Goal: Information Seeking & Learning: Learn about a topic

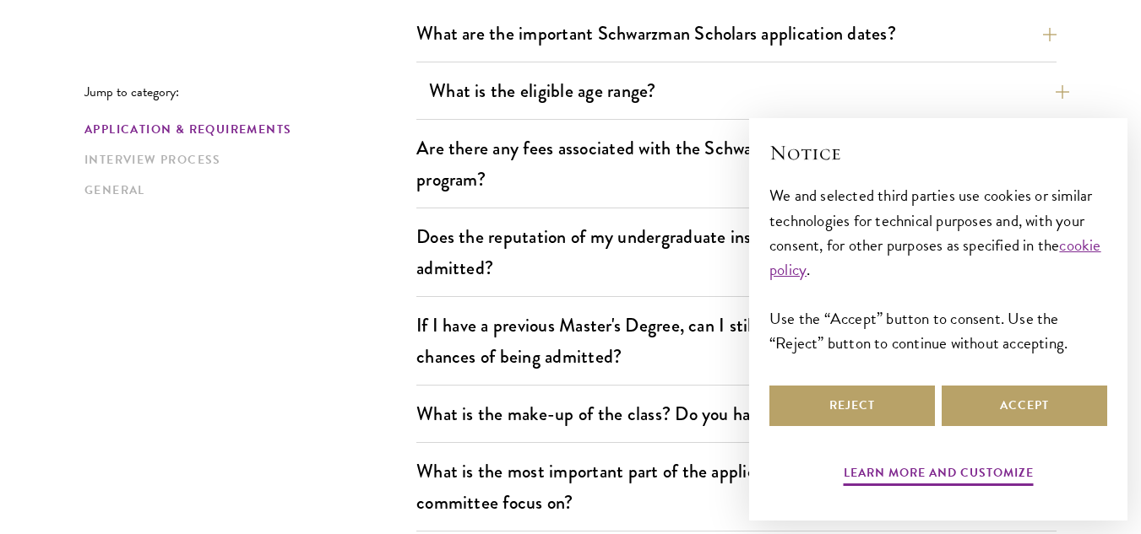
scroll to position [559, 0]
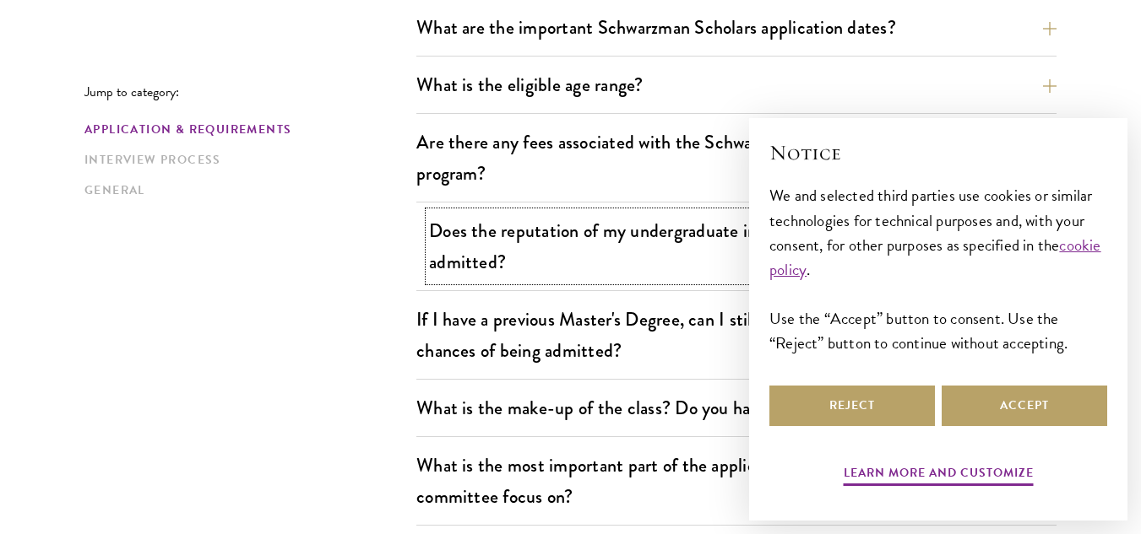
click at [608, 251] on button "Does the reputation of my undergraduate institution affect my chances of being …" at bounding box center [749, 246] width 640 height 69
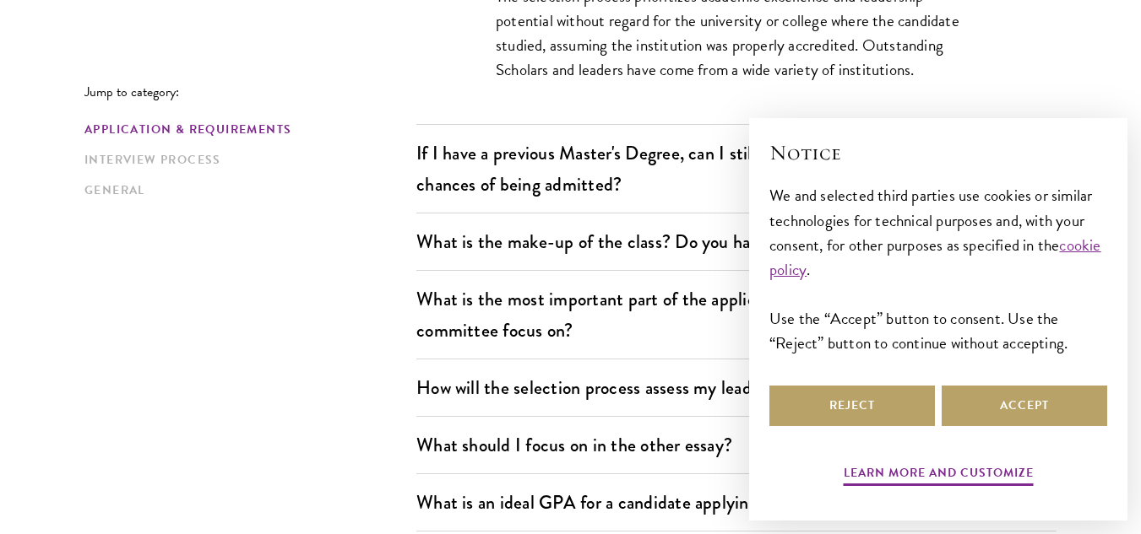
scroll to position [892, 0]
click at [996, 384] on div "Reject Accept" at bounding box center [938, 405] width 338 height 47
click at [1001, 407] on button "Accept" at bounding box center [1023, 406] width 165 height 41
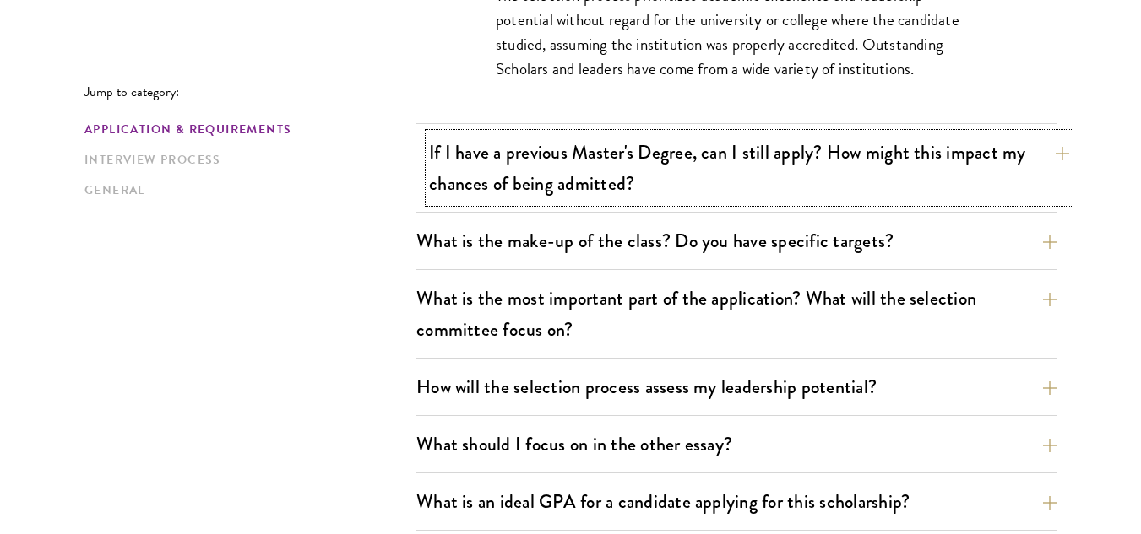
click at [861, 170] on button "If I have a previous Master's Degree, can I still apply? How might this impact …" at bounding box center [749, 167] width 640 height 69
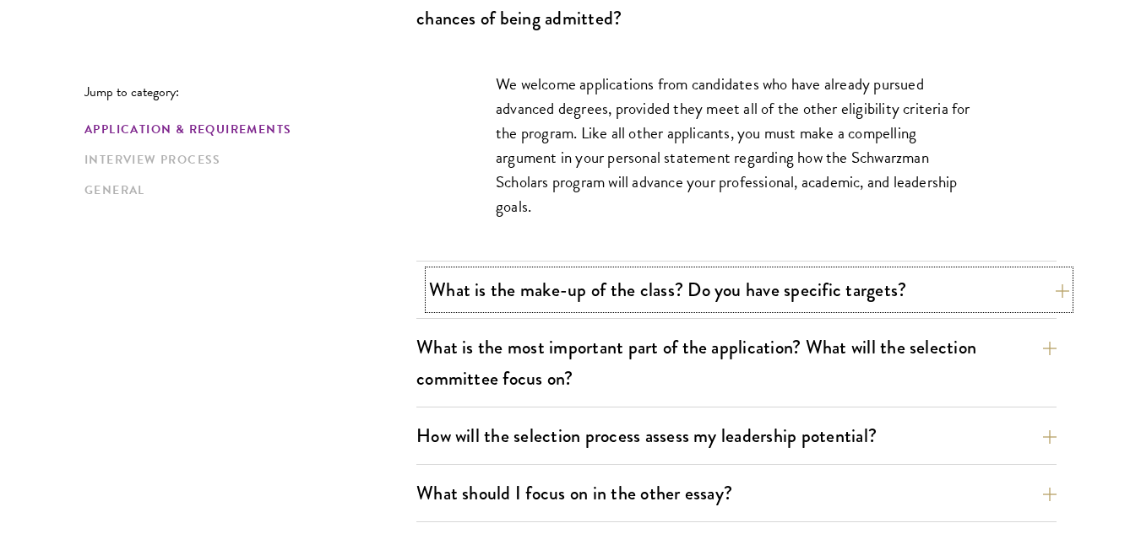
click at [816, 283] on button "What is the make-up of the class? Do you have specific targets?" at bounding box center [749, 290] width 640 height 38
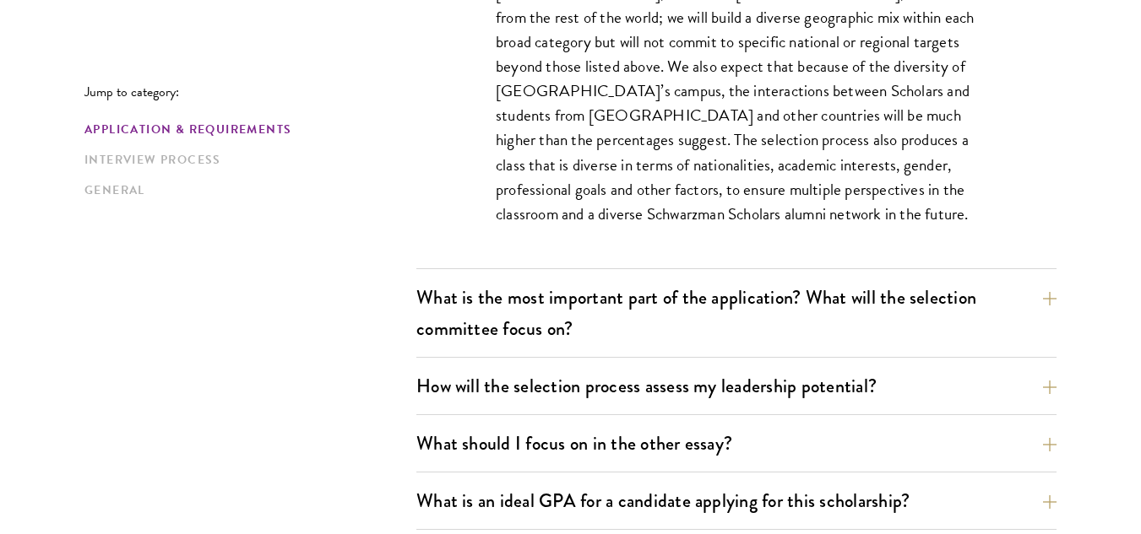
scroll to position [1068, 0]
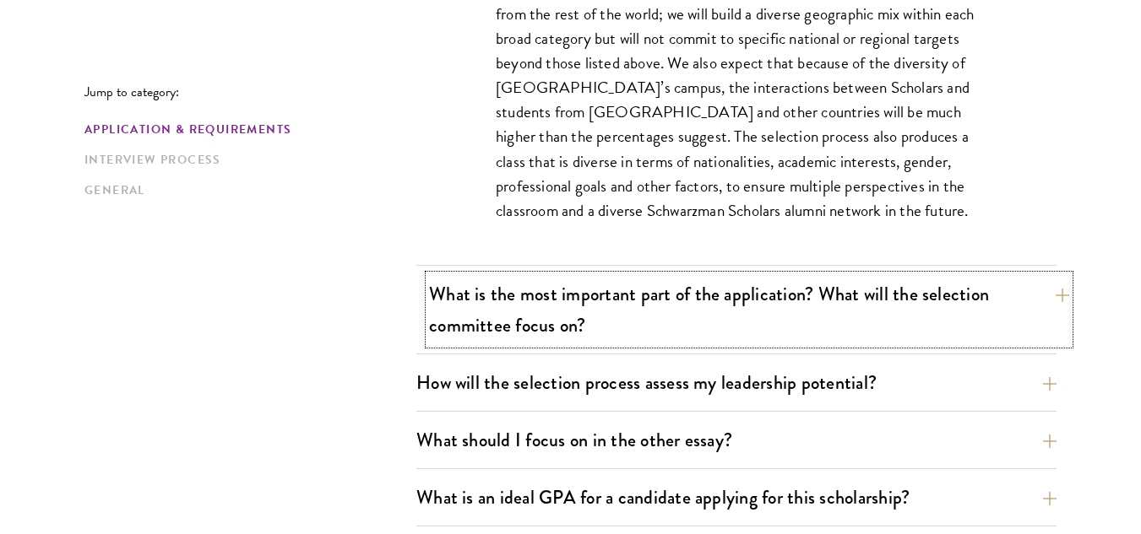
click at [812, 295] on button "What is the most important part of the application? What will the selection com…" at bounding box center [749, 309] width 640 height 69
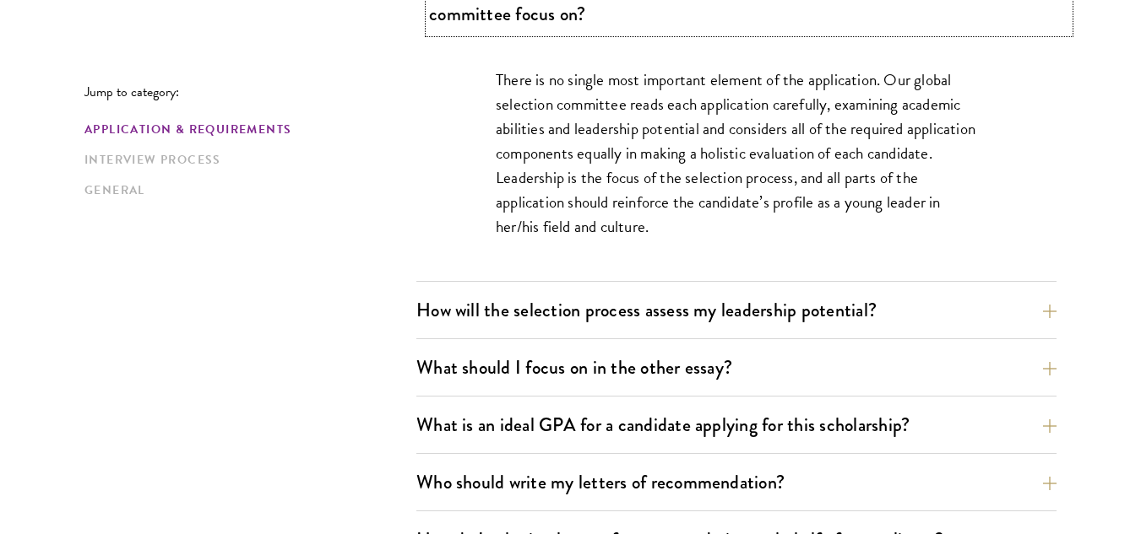
scroll to position [1043, 0]
click at [812, 306] on button "How will the selection process assess my leadership potential?" at bounding box center [749, 309] width 640 height 38
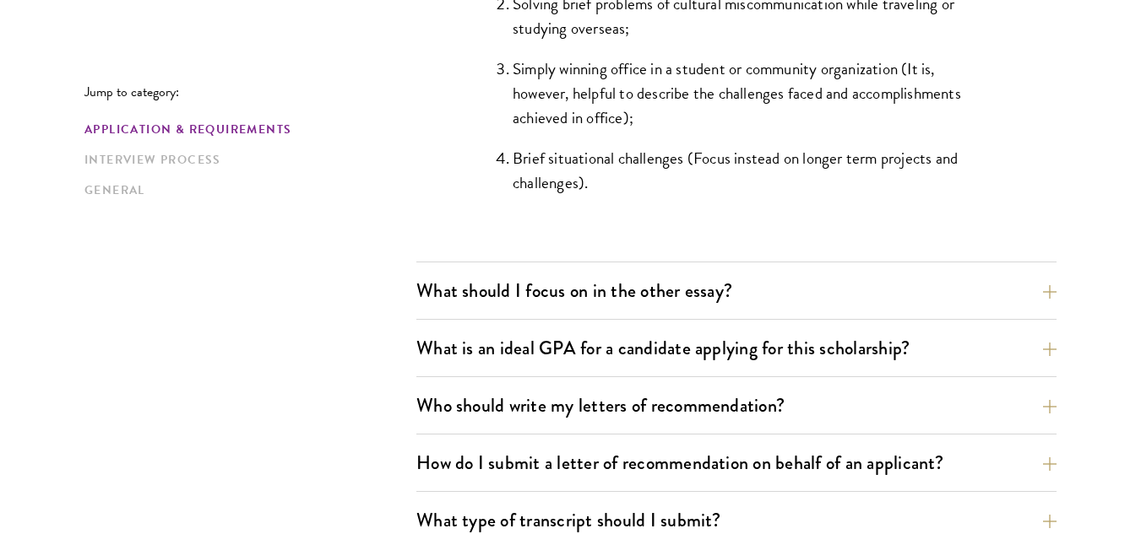
scroll to position [1796, 0]
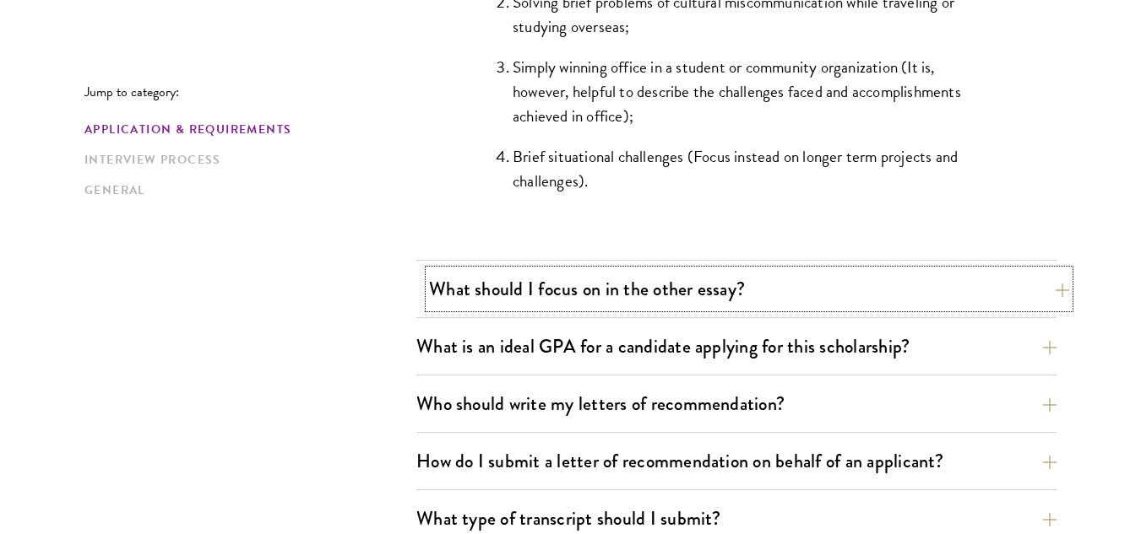
click at [802, 303] on button "What should I focus on in the other essay?" at bounding box center [749, 289] width 640 height 38
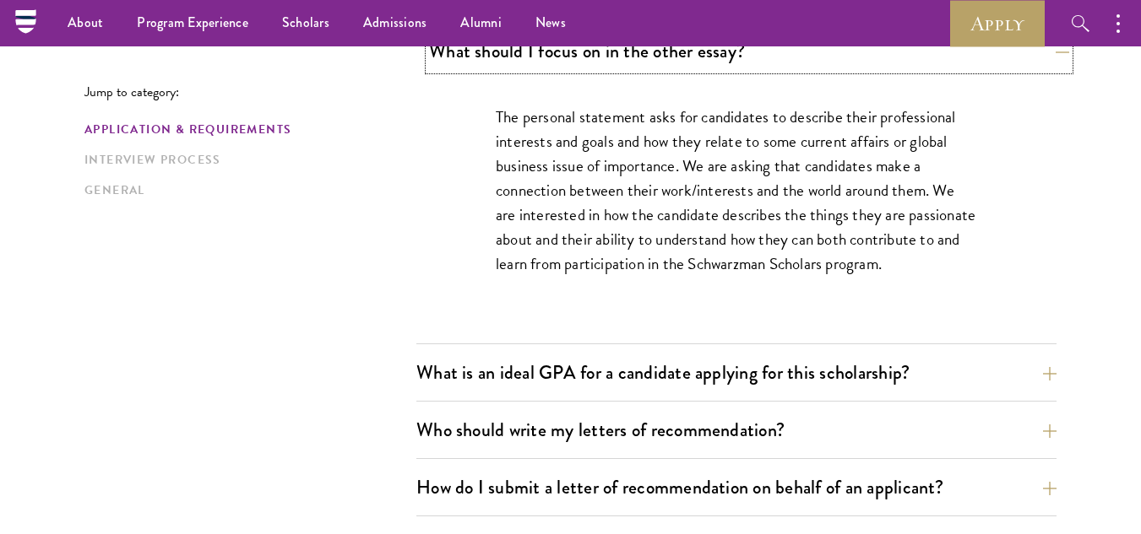
scroll to position [1125, 0]
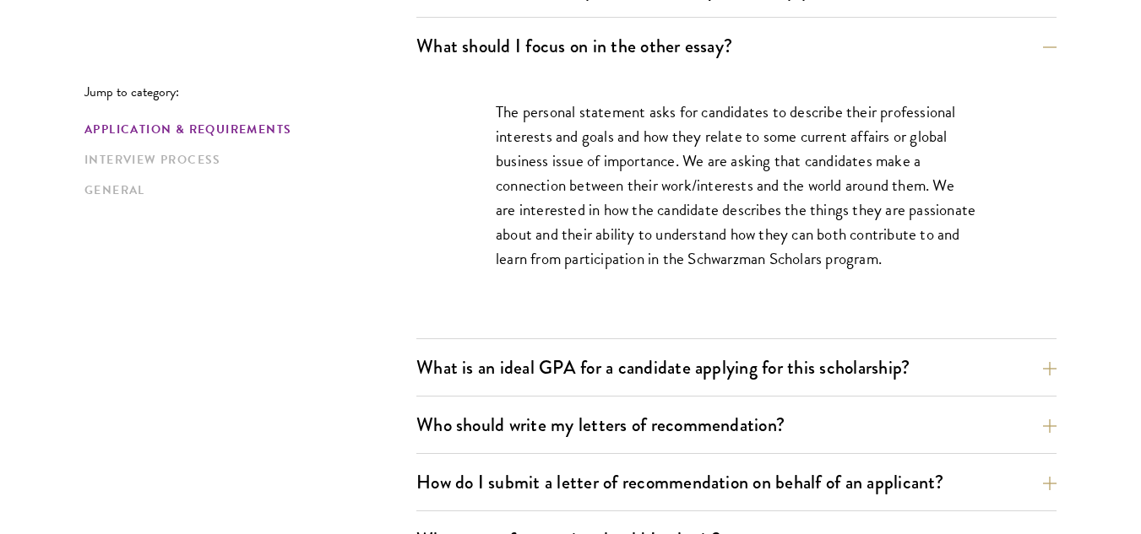
click at [787, 230] on p "The personal statement asks for candidates to describe their professional inter…" at bounding box center [736, 185] width 481 height 171
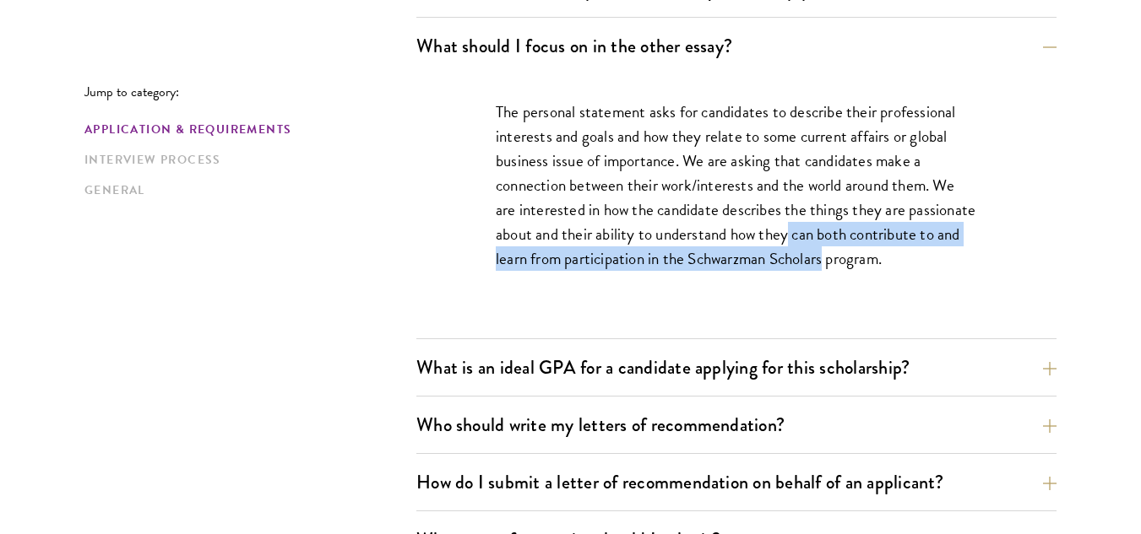
drag, startPoint x: 787, startPoint y: 230, endPoint x: 779, endPoint y: 268, distance: 39.6
click at [779, 268] on p "The personal statement asks for candidates to describe their professional inter…" at bounding box center [736, 185] width 481 height 171
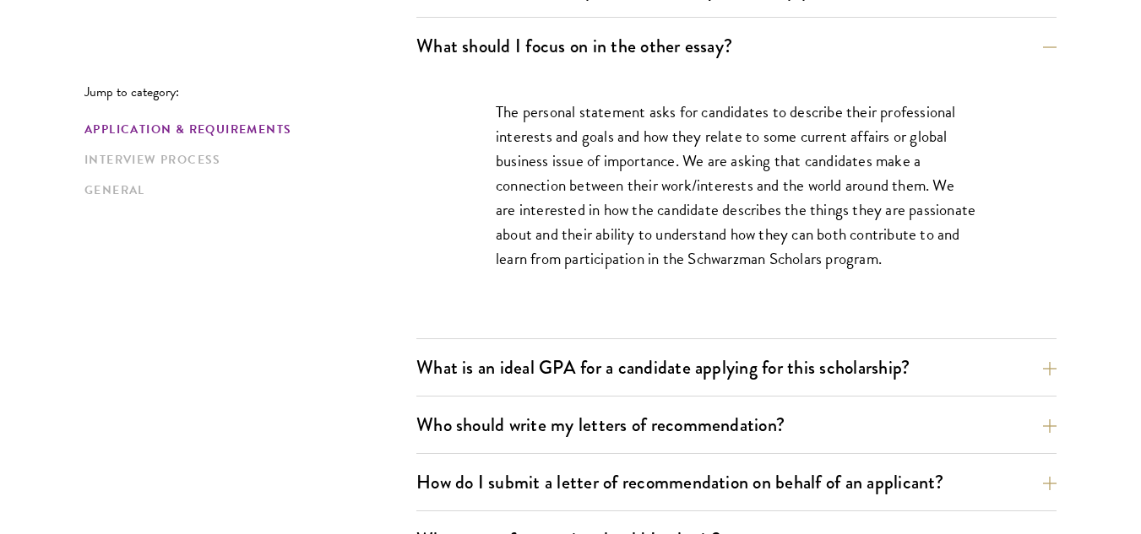
click at [733, 188] on p "The personal statement asks for candidates to describe their professional inter…" at bounding box center [736, 185] width 481 height 171
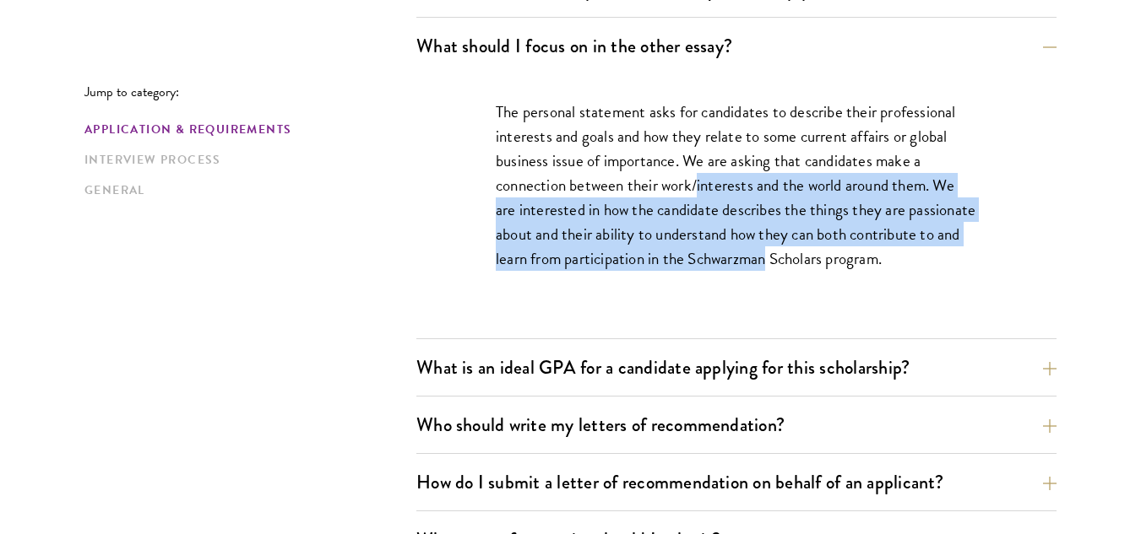
drag, startPoint x: 733, startPoint y: 188, endPoint x: 742, endPoint y: 253, distance: 65.7
click at [742, 253] on p "The personal statement asks for candidates to describe their professional inter…" at bounding box center [736, 185] width 481 height 171
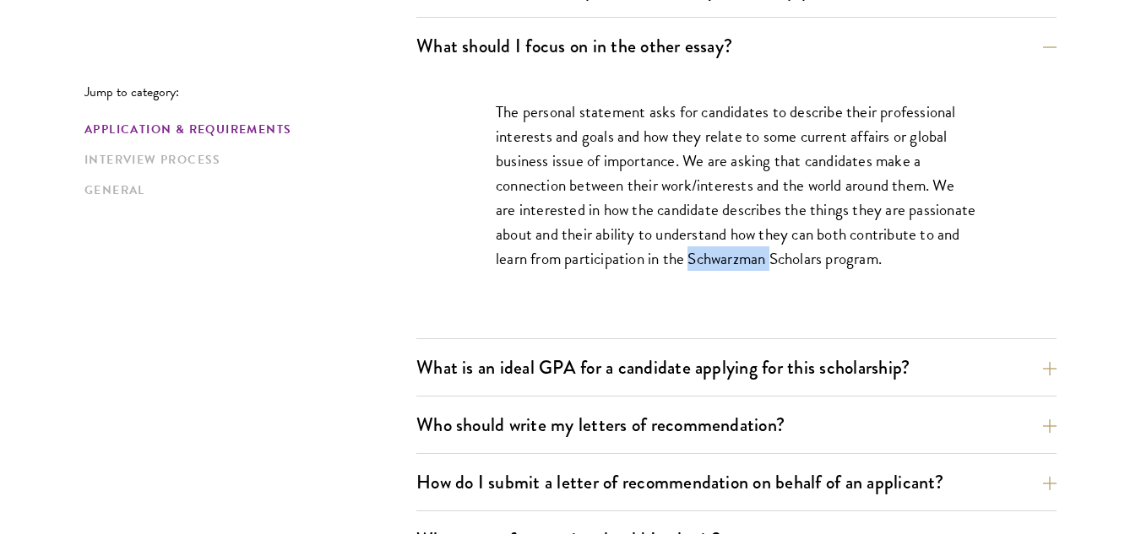
click at [742, 253] on p "The personal statement asks for candidates to describe their professional inter…" at bounding box center [736, 185] width 481 height 171
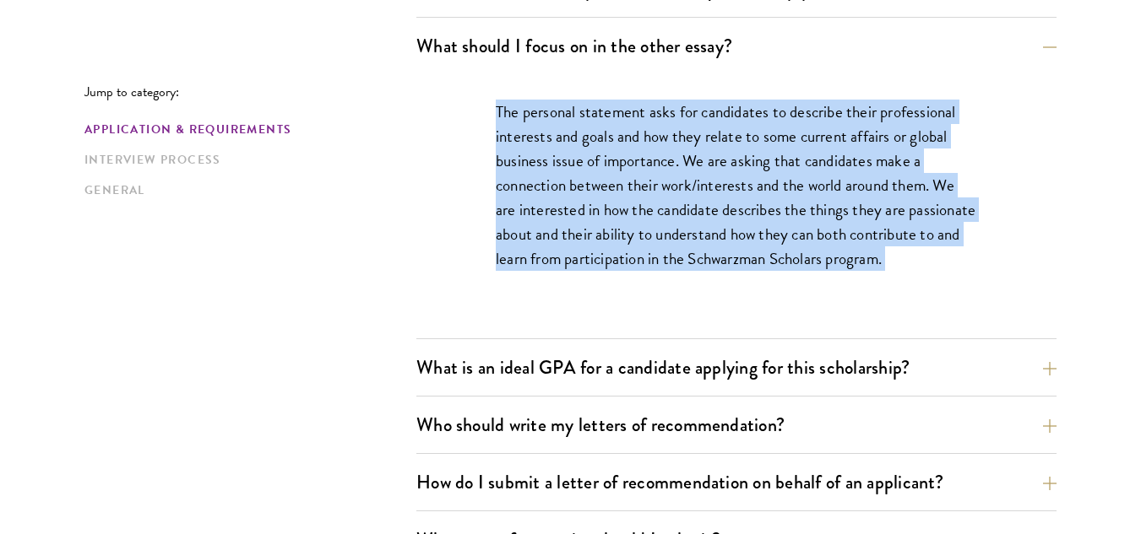
drag, startPoint x: 742, startPoint y: 253, endPoint x: 730, endPoint y: 214, distance: 41.4
click at [730, 214] on p "The personal statement asks for candidates to describe their professional inter…" at bounding box center [736, 185] width 481 height 171
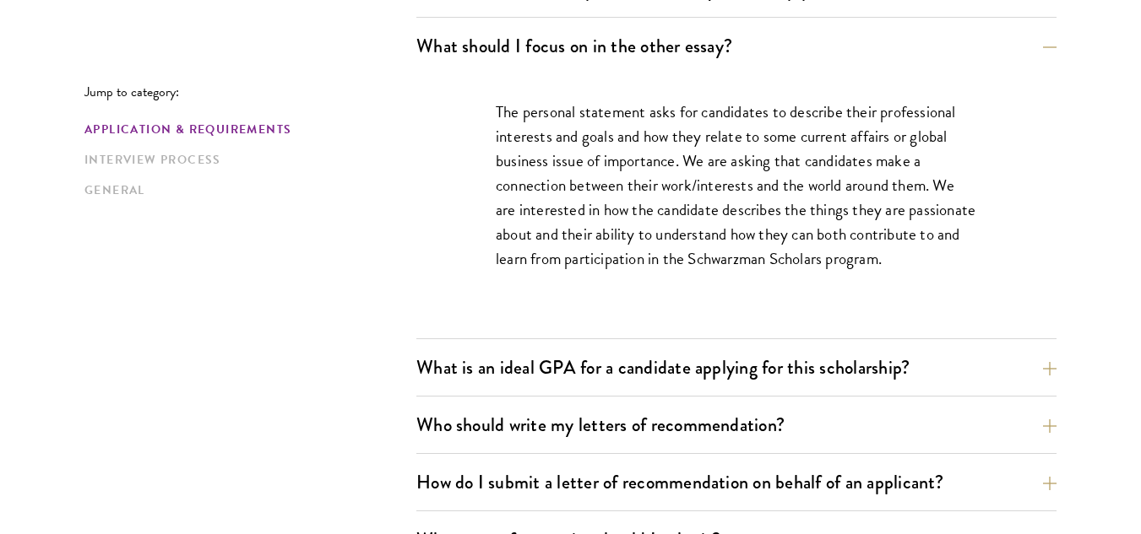
click at [758, 348] on div "What are the important Schwarzman Scholars application dates? Applicants who ho…" at bounding box center [736, 272] width 640 height 1658
click at [768, 359] on button "What is an ideal GPA for a candidate applying for this scholarship?" at bounding box center [749, 368] width 640 height 38
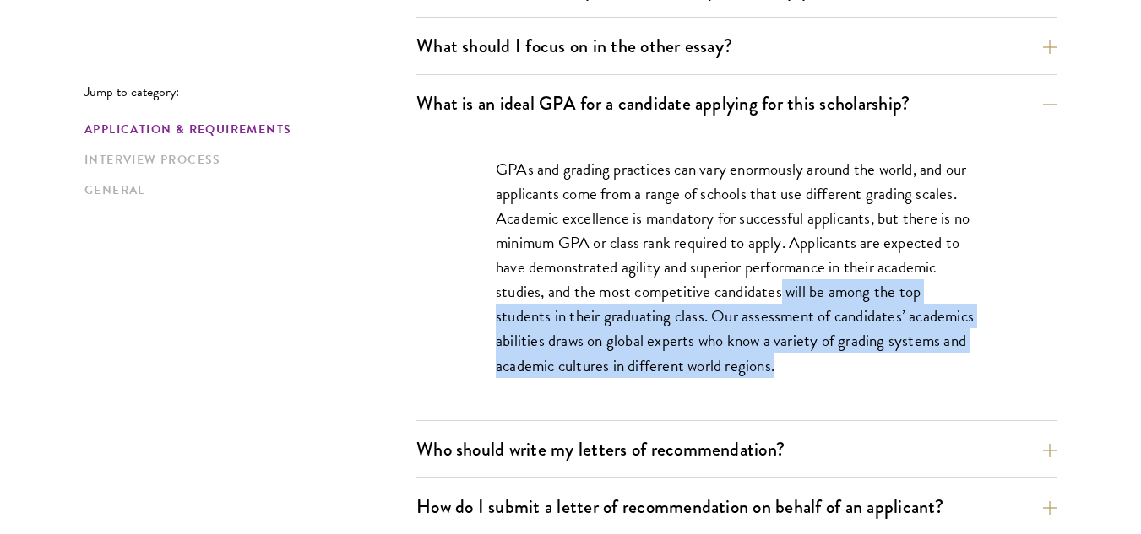
drag, startPoint x: 780, startPoint y: 296, endPoint x: 793, endPoint y: 363, distance: 67.9
click at [793, 363] on p "GPAs and grading practices can vary enormously around the world, and our applic…" at bounding box center [736, 267] width 481 height 221
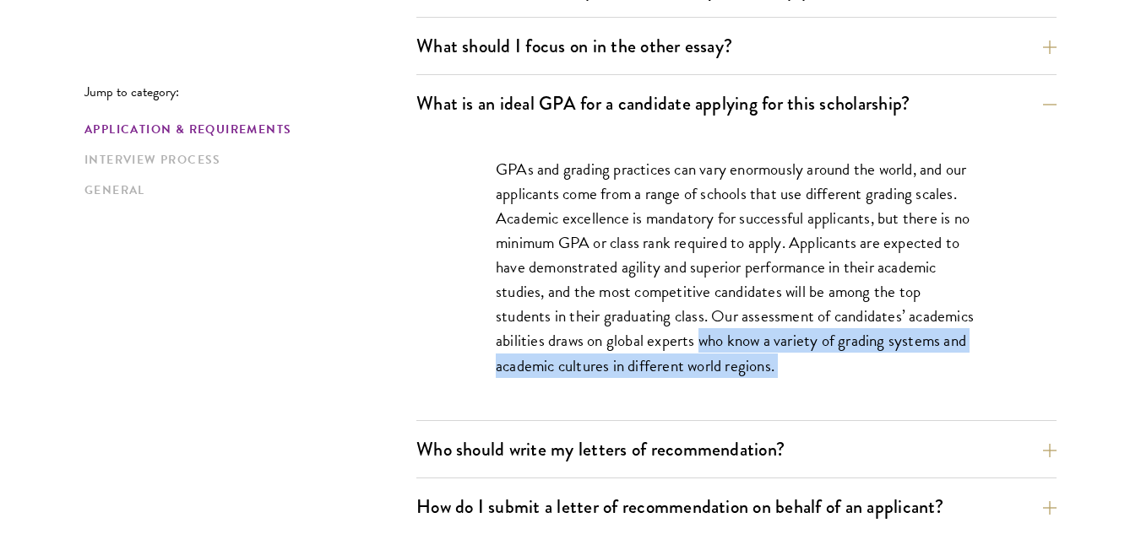
drag, startPoint x: 793, startPoint y: 363, endPoint x: 714, endPoint y: 344, distance: 80.7
click at [714, 344] on p "GPAs and grading practices can vary enormously around the world, and our applic…" at bounding box center [736, 267] width 481 height 221
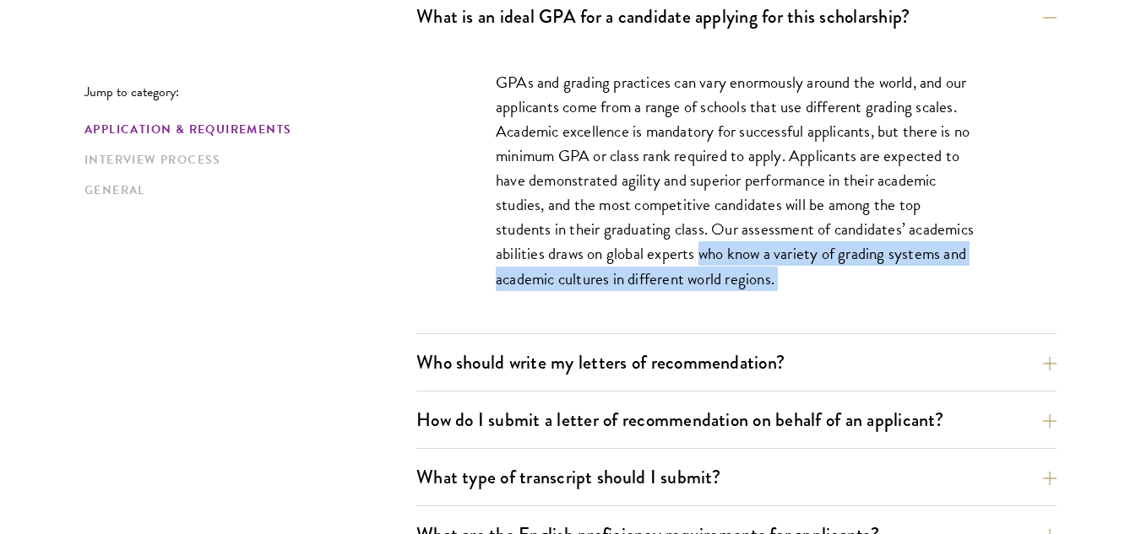
scroll to position [1212, 0]
click at [715, 358] on button "Who should write my letters of recommendation?" at bounding box center [749, 362] width 640 height 38
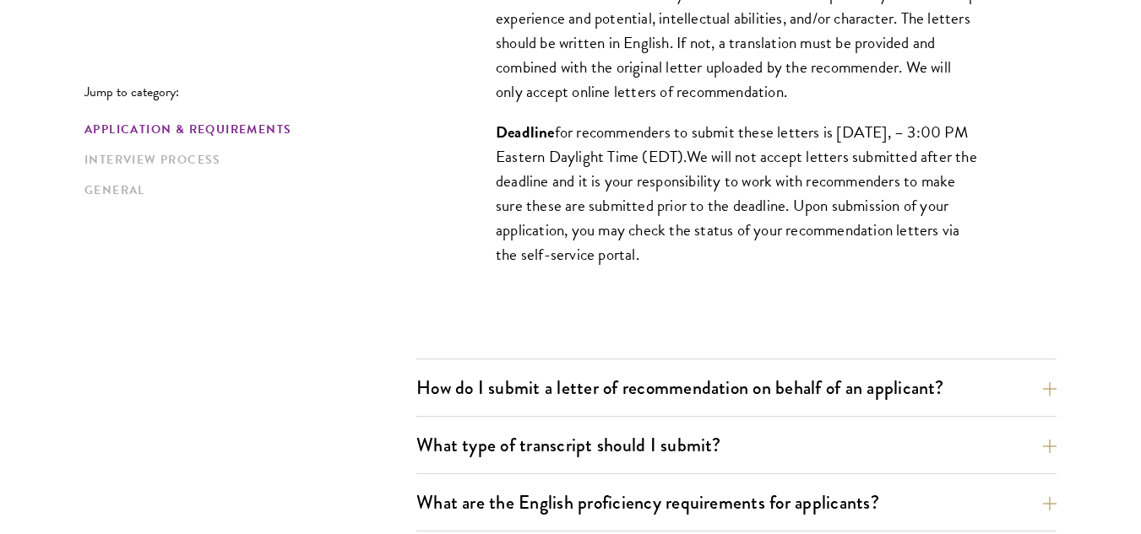
scroll to position [1739, 0]
click at [719, 381] on button "How do I submit a letter of recommendation on behalf of an applicant?" at bounding box center [749, 387] width 640 height 38
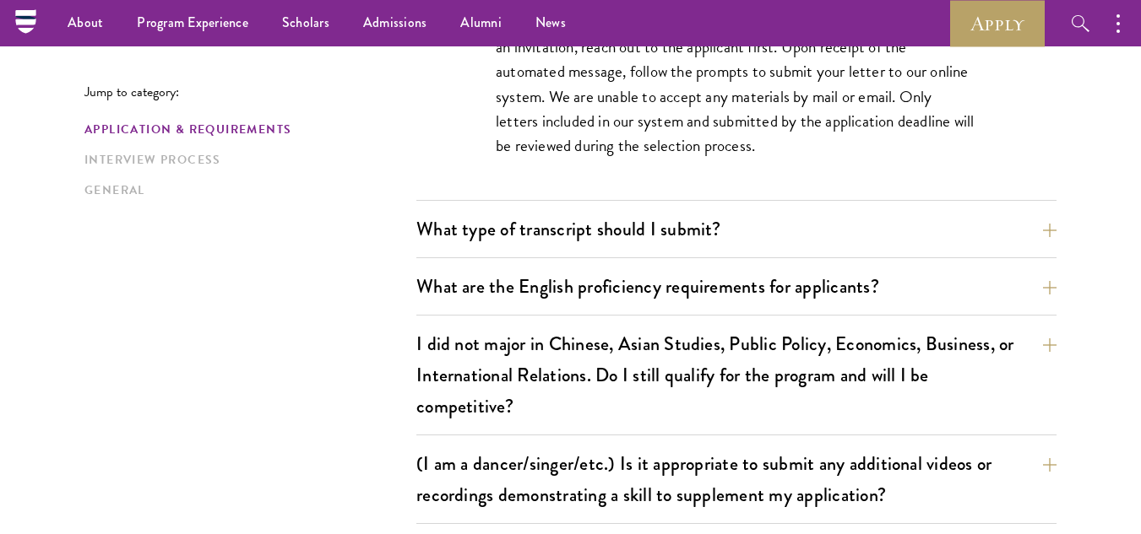
scroll to position [1505, 0]
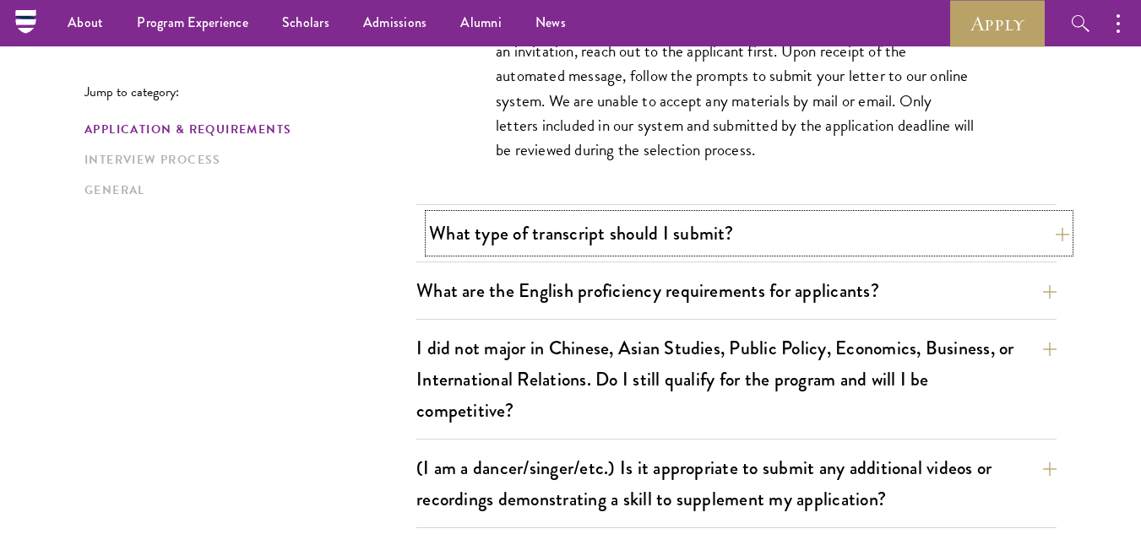
click at [718, 251] on button "What type of transcript should I submit?" at bounding box center [749, 233] width 640 height 38
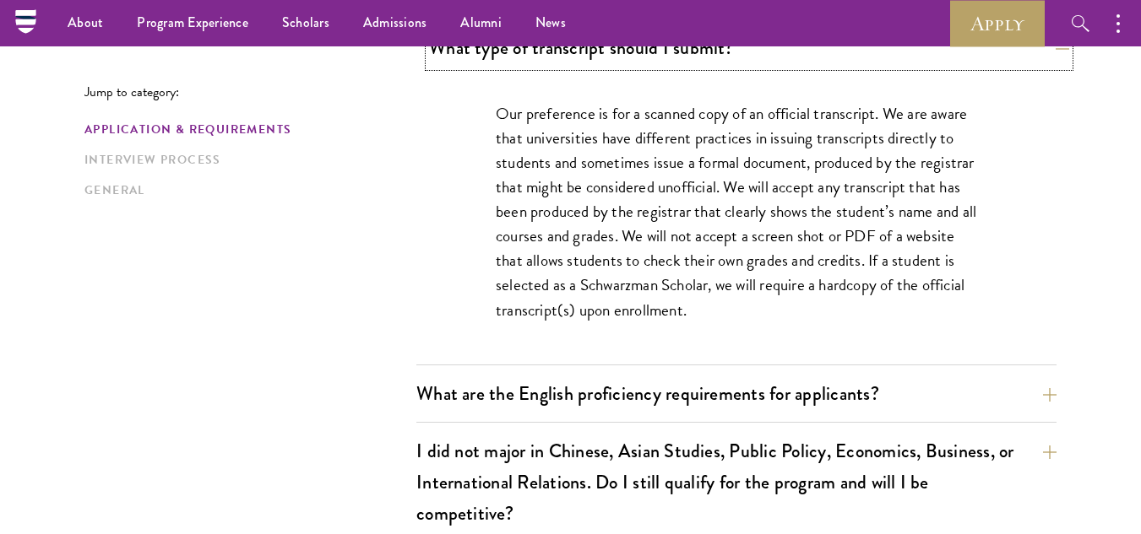
scroll to position [1348, 0]
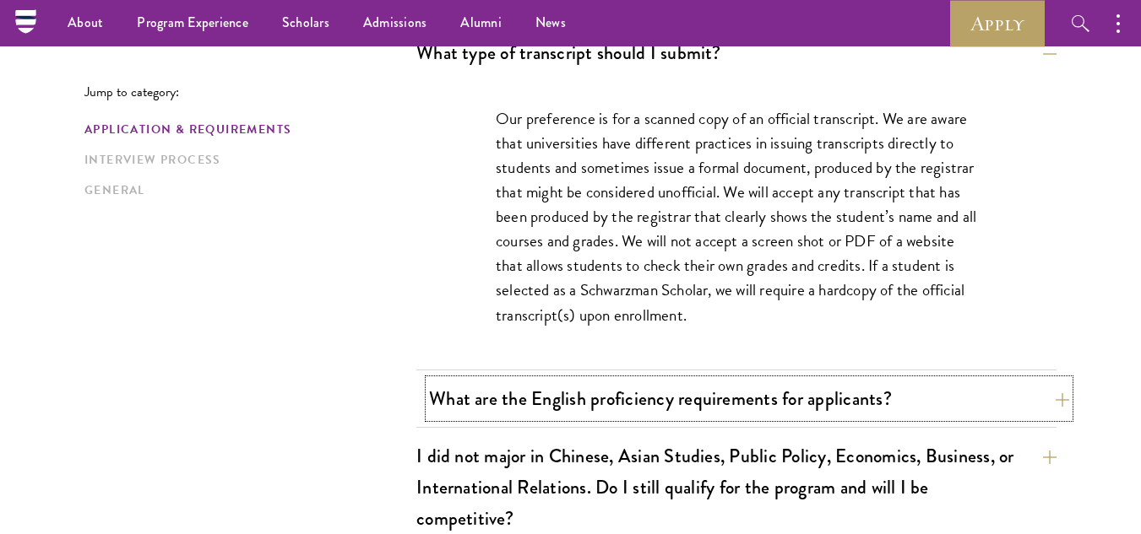
click at [742, 399] on button "What are the English proficiency requirements for applicants?" at bounding box center [749, 399] width 640 height 38
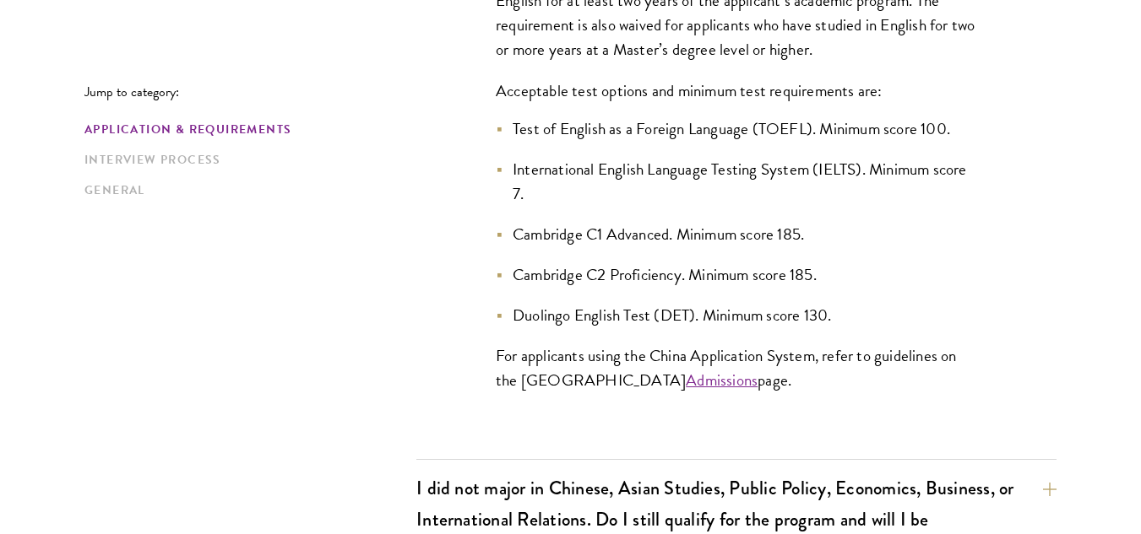
scroll to position [1711, 0]
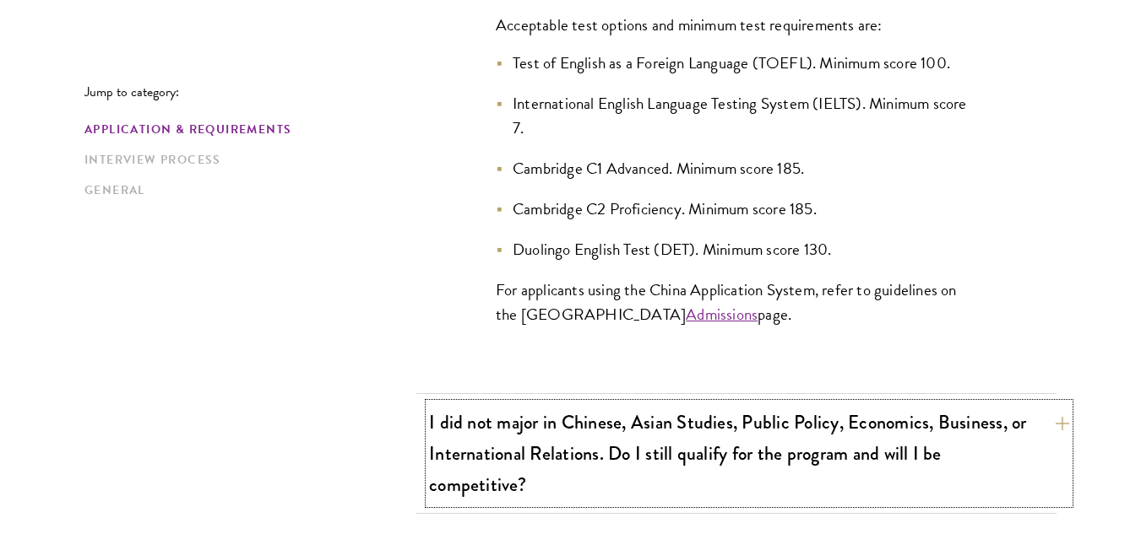
click at [740, 443] on button "I did not major in Chinese, Asian Studies, Public Policy, Economics, Business, …" at bounding box center [749, 454] width 640 height 100
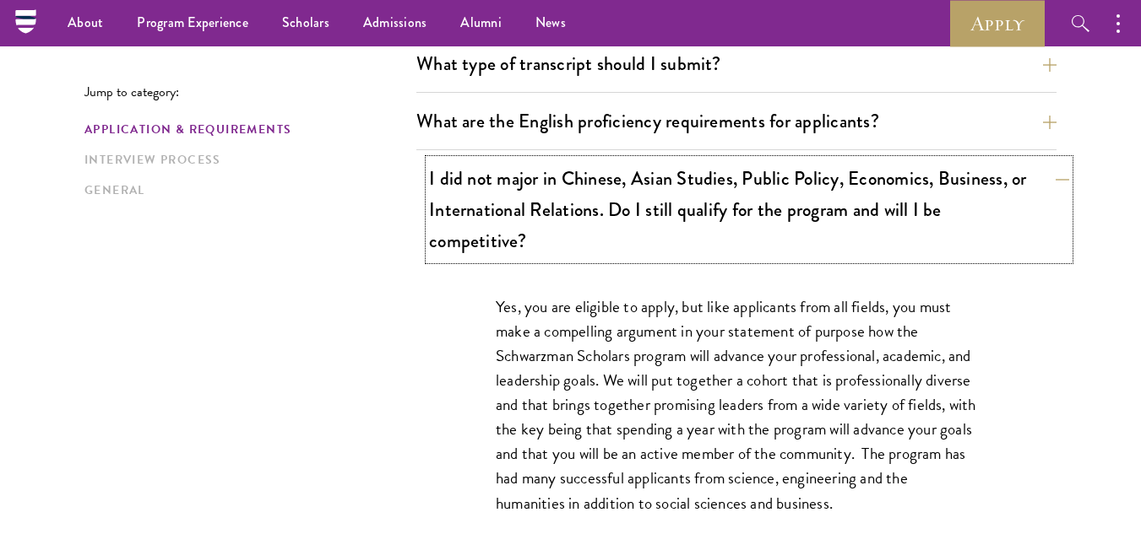
scroll to position [1338, 0]
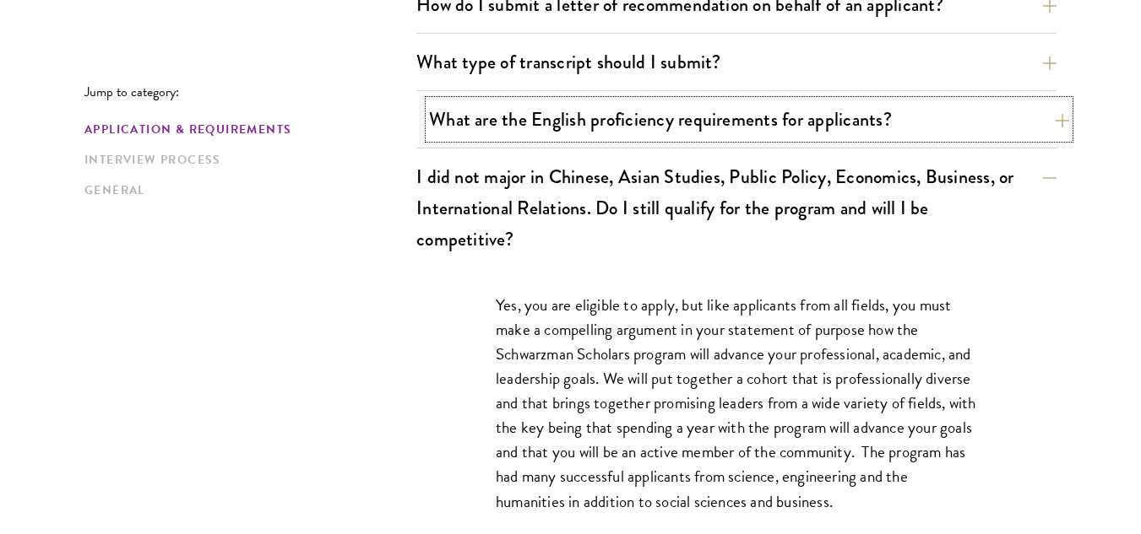
click at [719, 108] on button "What are the English proficiency requirements for applicants?" at bounding box center [749, 119] width 640 height 38
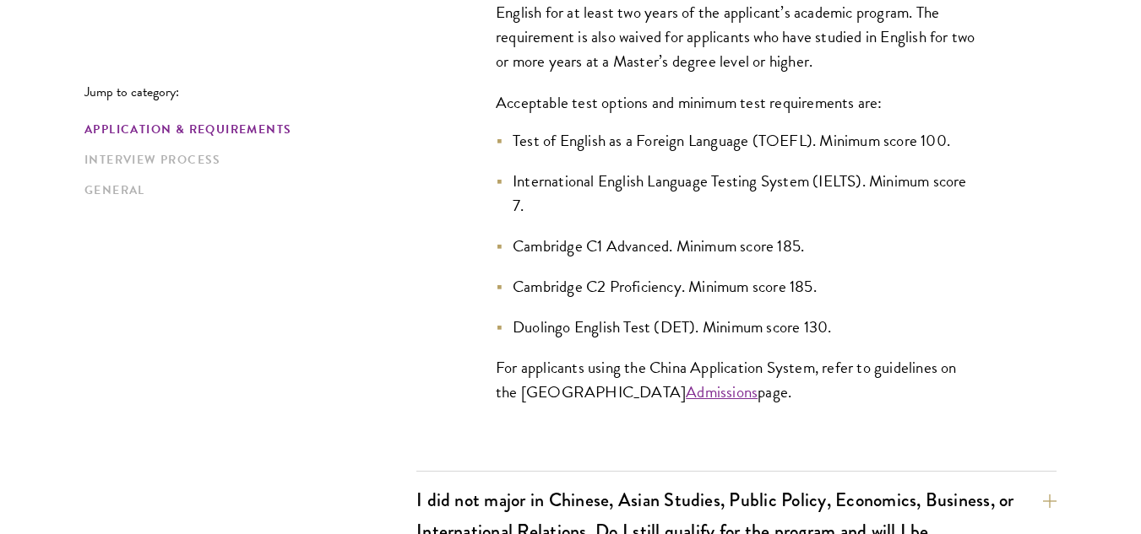
scroll to position [1635, 0]
click at [707, 392] on link "Admissions" at bounding box center [722, 391] width 72 height 24
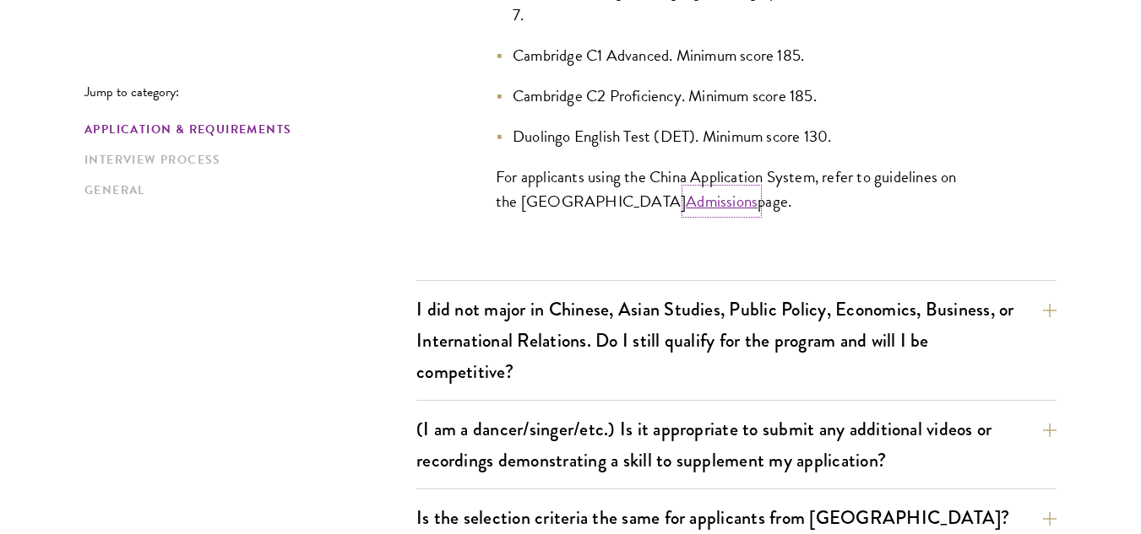
scroll to position [1830, 0]
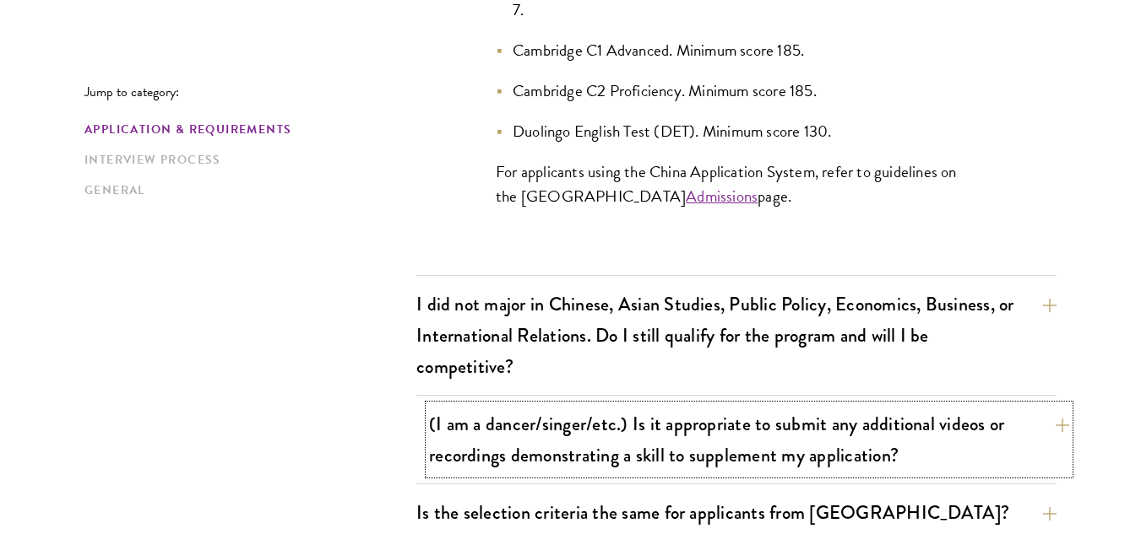
click at [640, 422] on button "(I am a dancer/singer/etc.) Is it appropriate to submit any additional videos o…" at bounding box center [749, 439] width 640 height 69
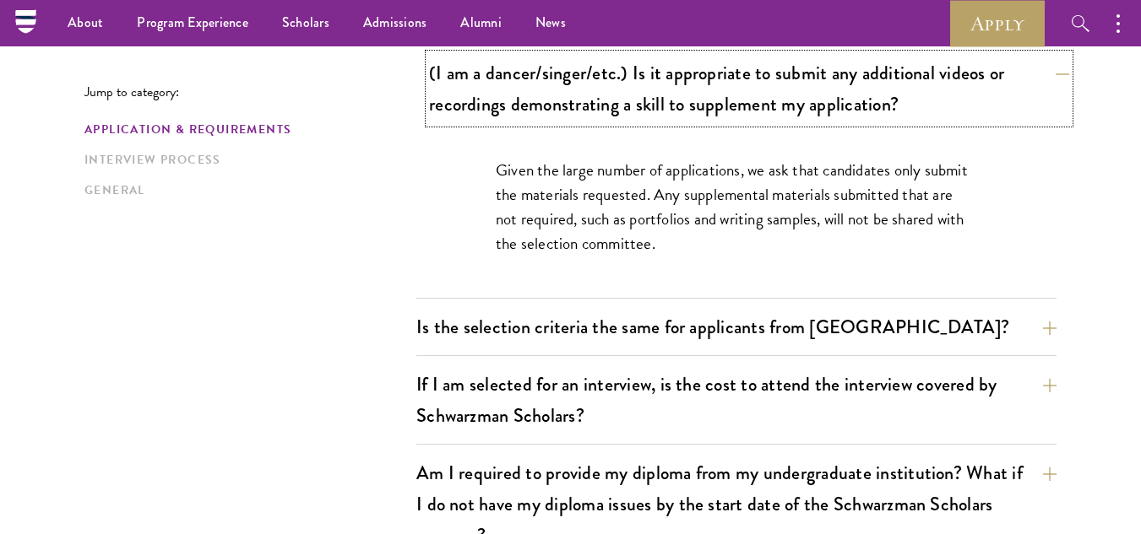
scroll to position [1563, 0]
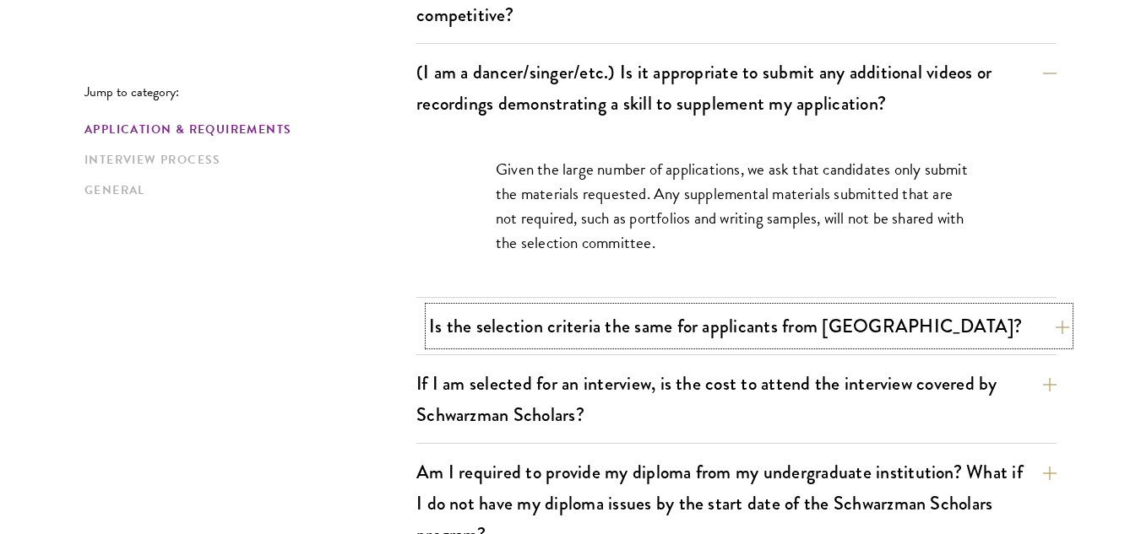
click at [675, 316] on button "Is the selection criteria the same for applicants from [GEOGRAPHIC_DATA]?" at bounding box center [749, 326] width 640 height 38
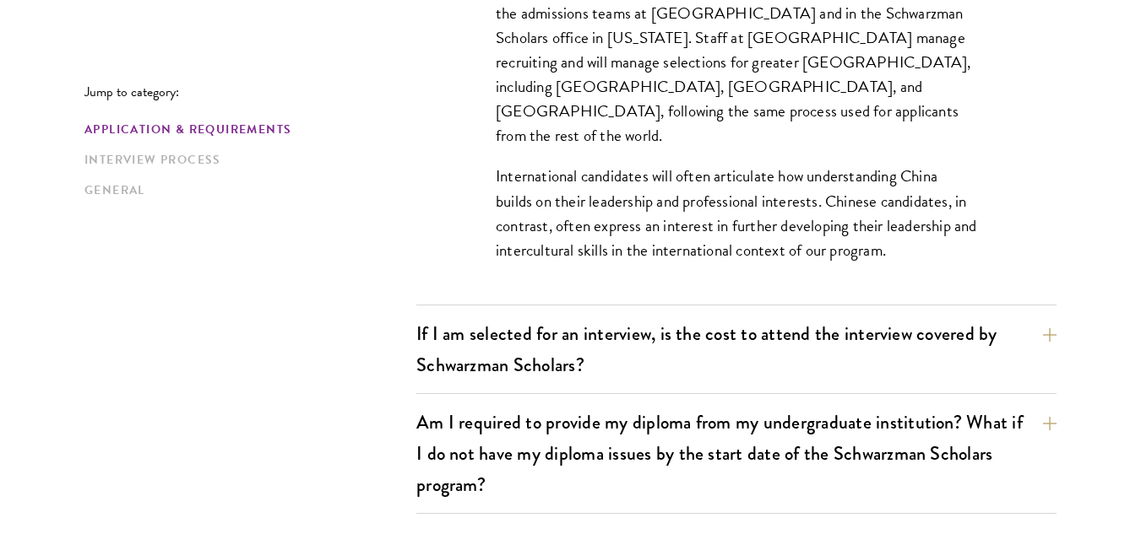
scroll to position [1805, 0]
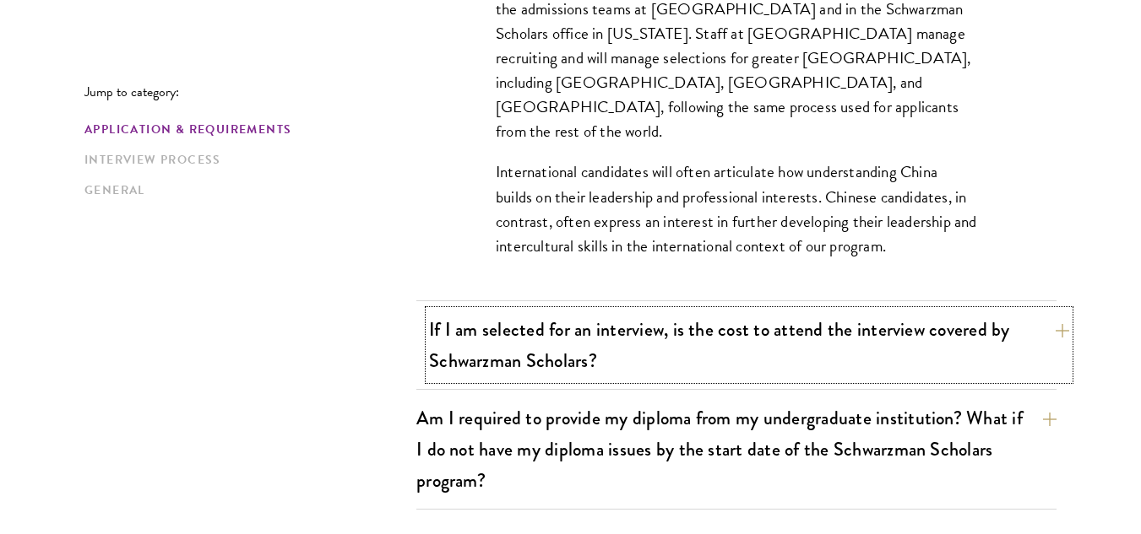
click at [673, 336] on button "If I am selected for an interview, is the cost to attend the interview covered …" at bounding box center [749, 345] width 640 height 69
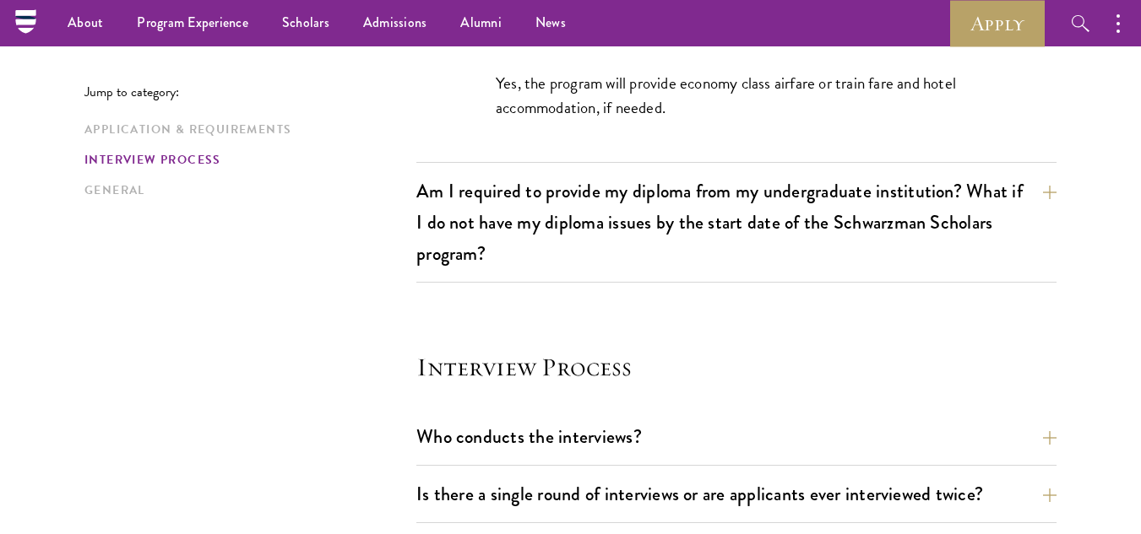
scroll to position [1728, 0]
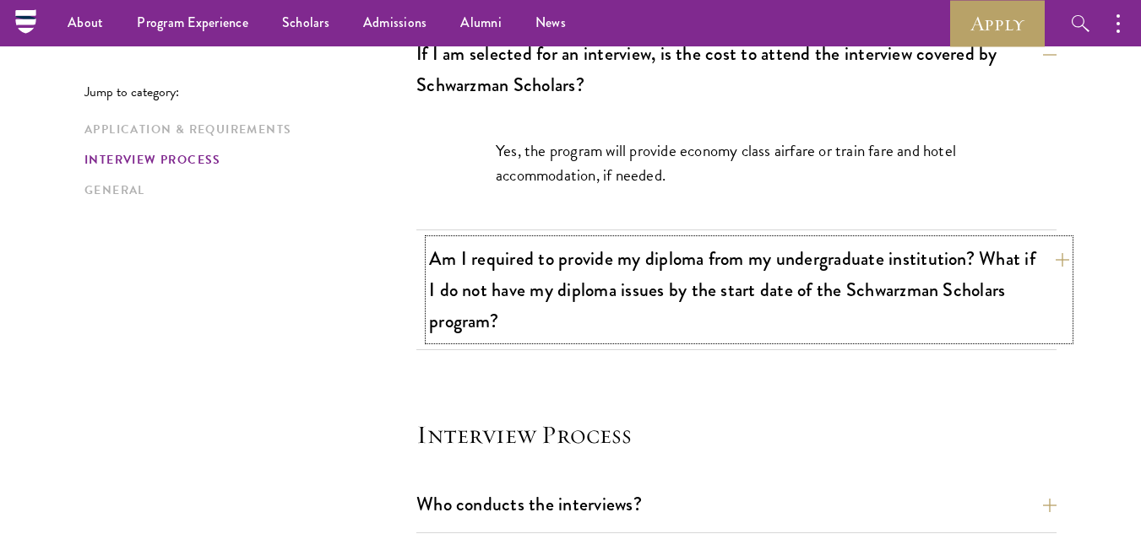
click at [684, 310] on button "Am I required to provide my diploma from my undergraduate institution? What if …" at bounding box center [749, 290] width 640 height 100
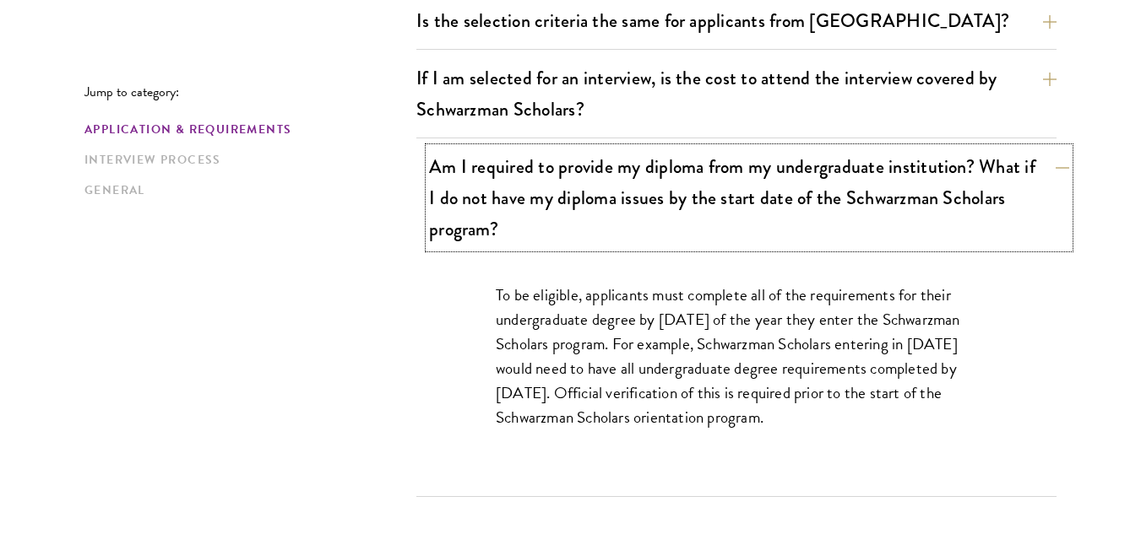
scroll to position [1704, 0]
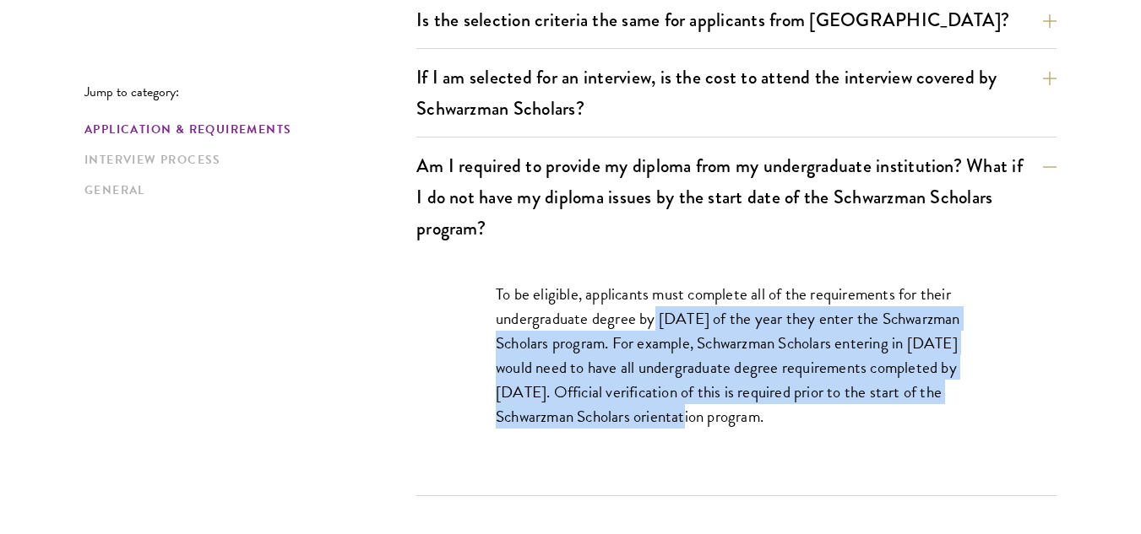
drag, startPoint x: 654, startPoint y: 321, endPoint x: 713, endPoint y: 414, distance: 110.1
click at [713, 414] on p "To be eligible, applicants must complete all of the requirements for their unde…" at bounding box center [736, 355] width 481 height 147
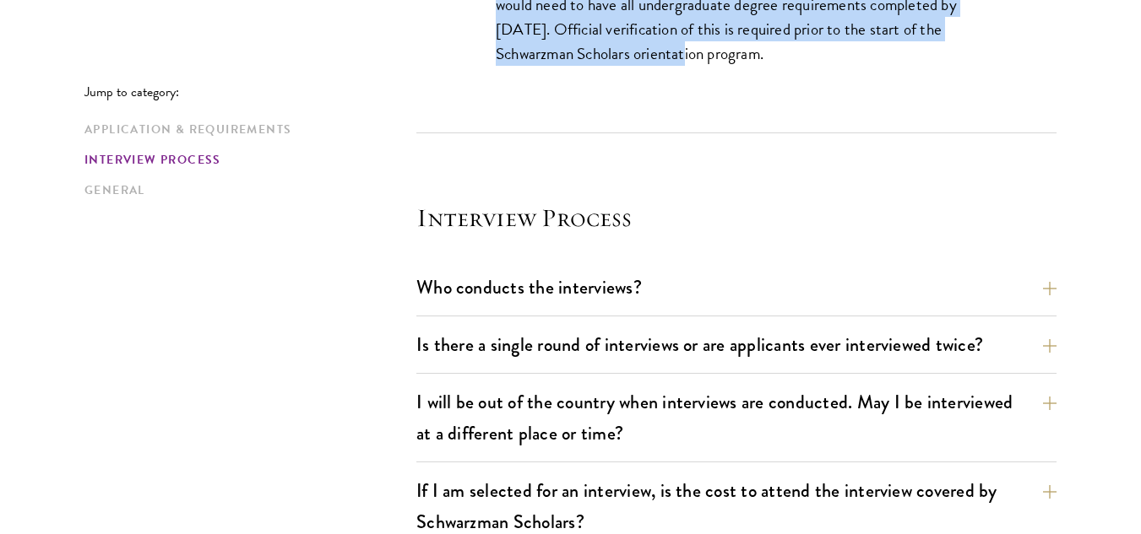
scroll to position [2068, 0]
click at [714, 352] on button "Is there a single round of interviews or are applicants ever interviewed twice?" at bounding box center [749, 344] width 640 height 38
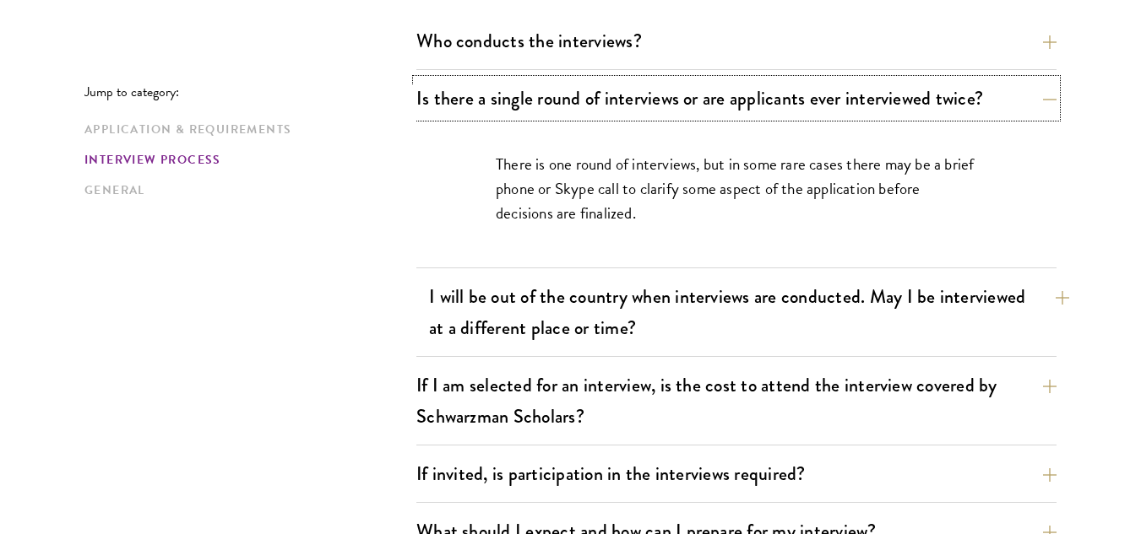
scroll to position [2075, 0]
click at [719, 328] on button "I will be out of the country when interviews are conducted. May I be interviewe…" at bounding box center [749, 311] width 640 height 69
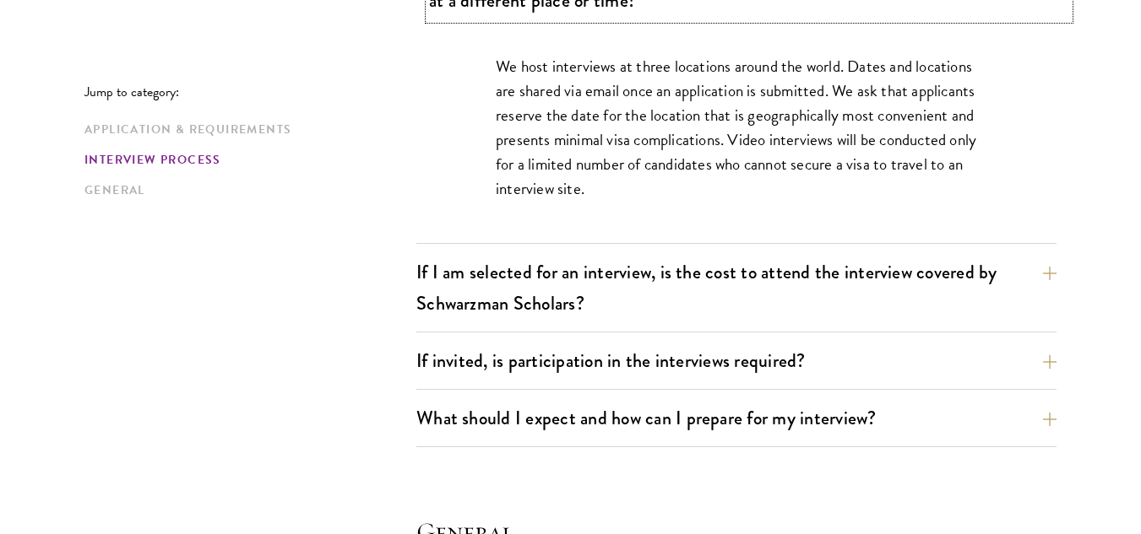
scroll to position [2263, 0]
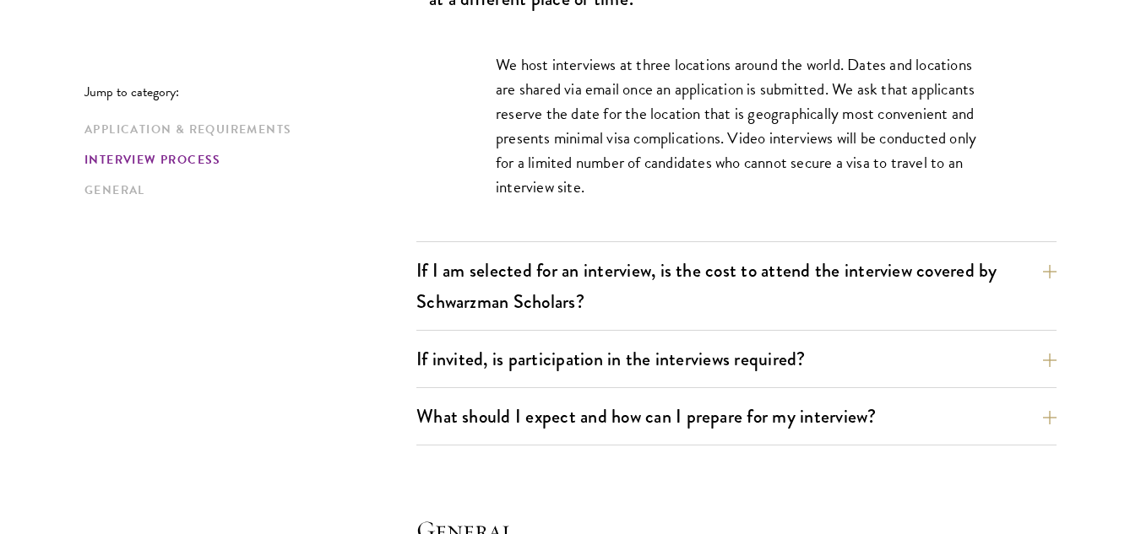
click at [719, 328] on div "If I am selected for an interview, is the cost to attend the interview covered …" at bounding box center [736, 291] width 640 height 79
click at [720, 315] on button "If I am selected for an interview, is the cost to attend the interview covered …" at bounding box center [749, 286] width 640 height 69
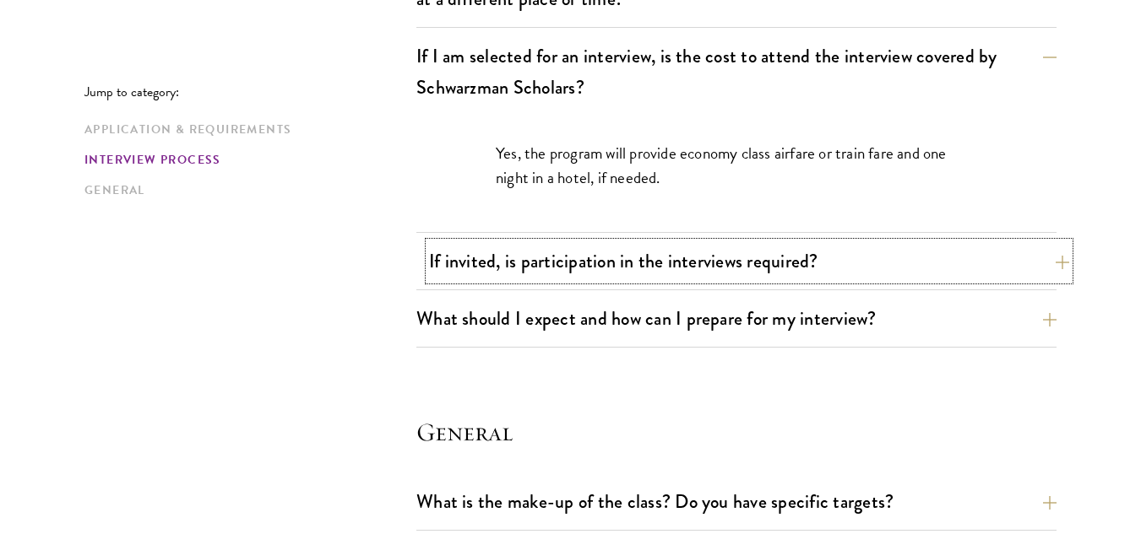
click at [724, 269] on button "If invited, is participation in the interviews required?" at bounding box center [749, 261] width 640 height 38
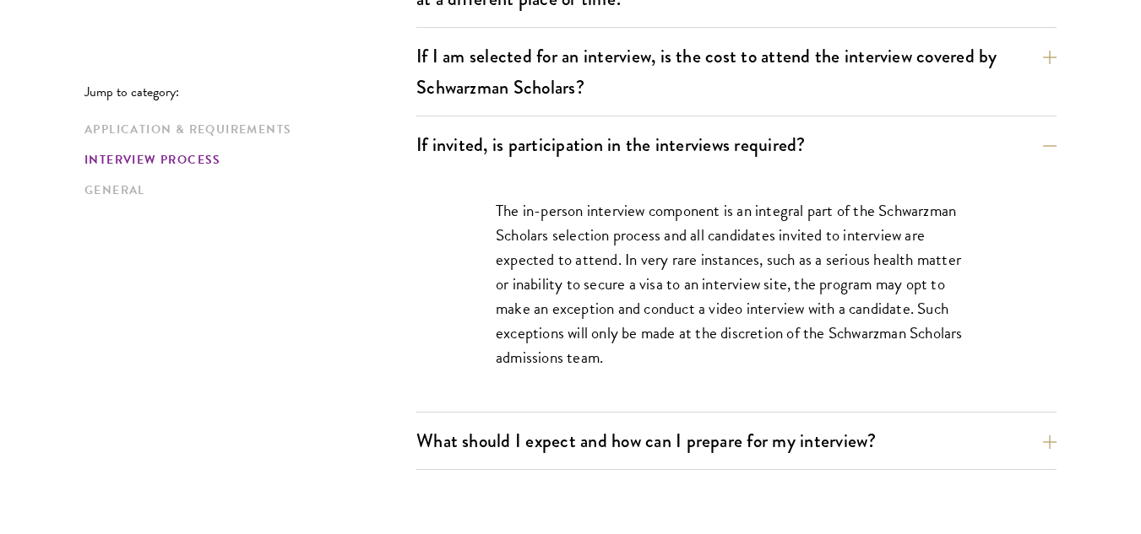
click at [737, 418] on div "Who conducts the interviews? Interview panelists are distinguished senior figur…" at bounding box center [736, 152] width 640 height 637
click at [739, 439] on button "What should I expect and how can I prepare for my interview?" at bounding box center [749, 441] width 640 height 38
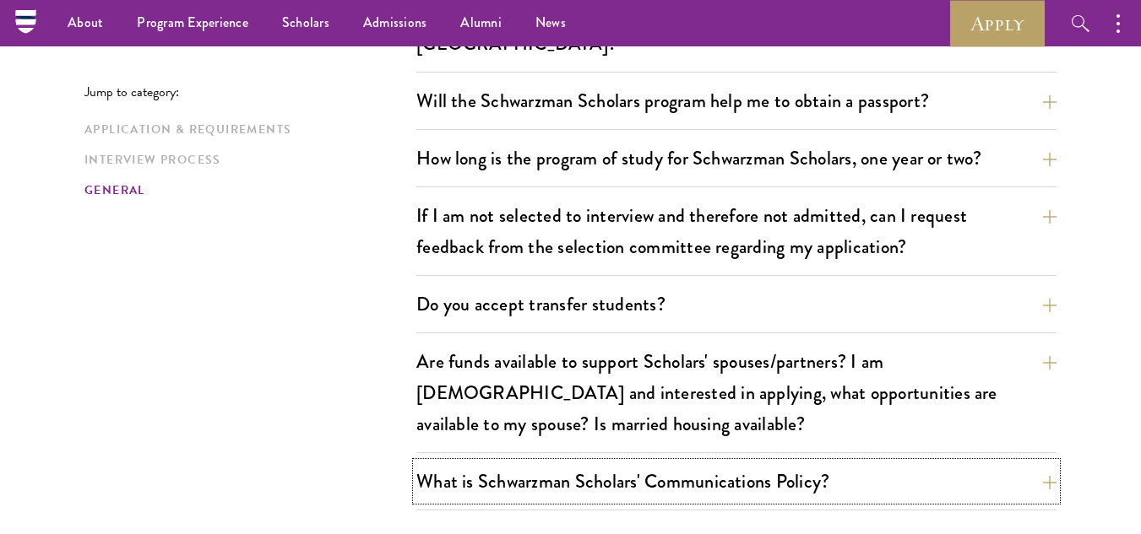
click at [739, 463] on button "What is Schwarzman Scholars' Communications Policy?" at bounding box center [736, 482] width 640 height 38
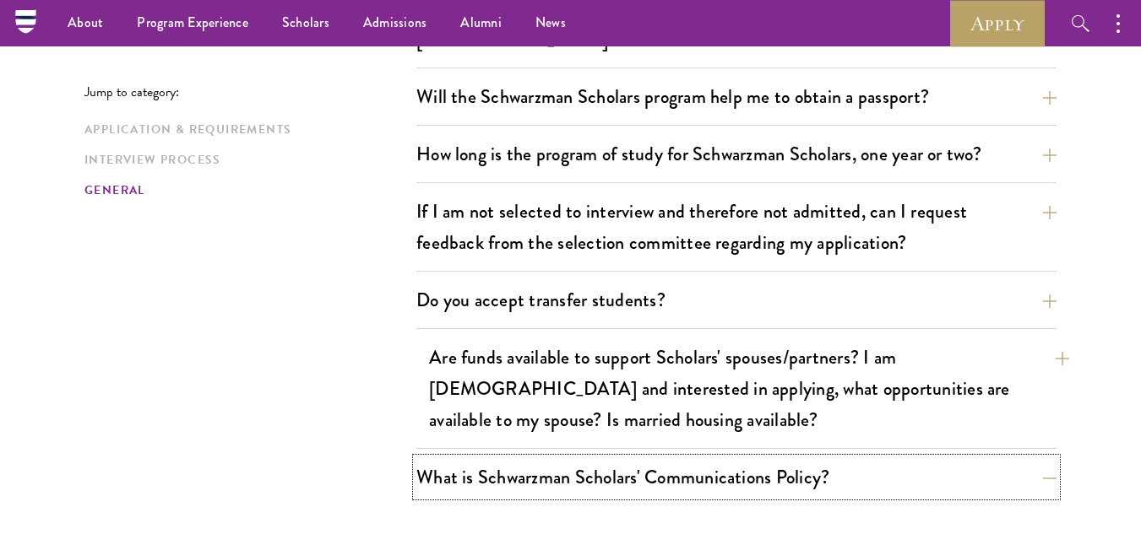
scroll to position [2693, 0]
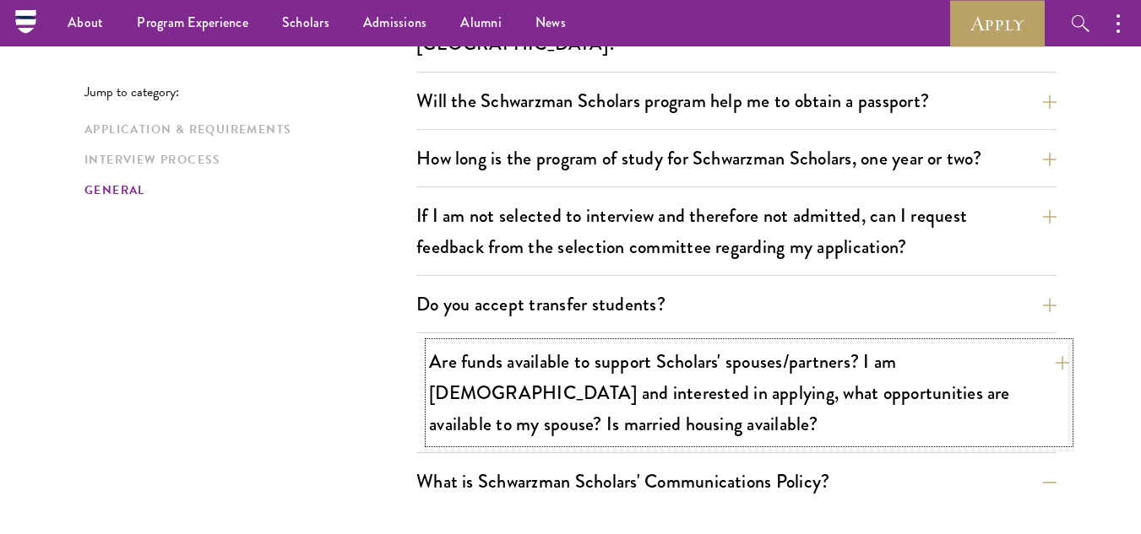
click at [741, 373] on button "Are funds available to support Scholars' spouses/partners? I am [DEMOGRAPHIC_DA…" at bounding box center [749, 393] width 640 height 100
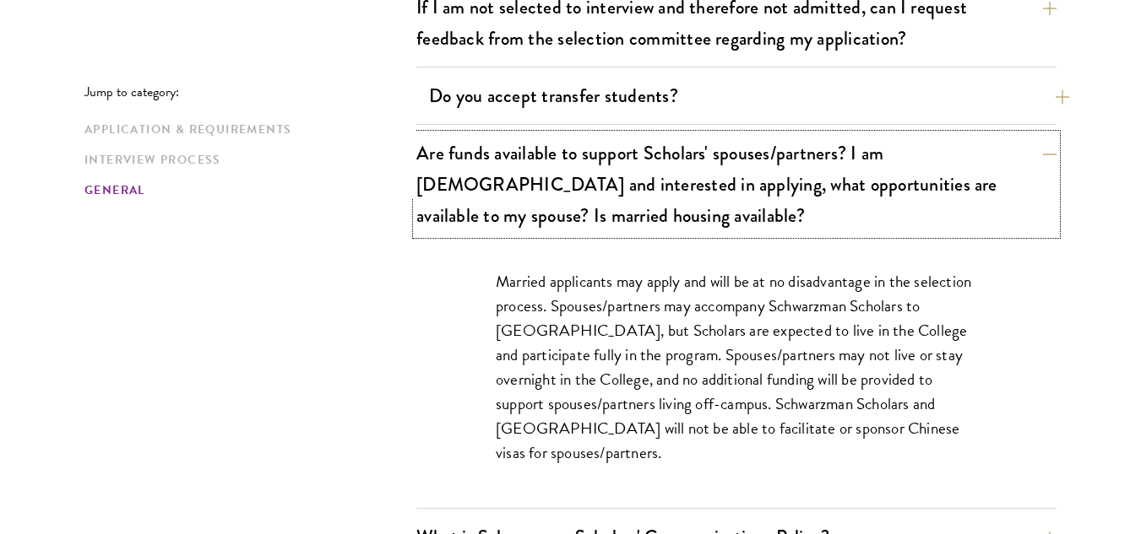
scroll to position [2903, 0]
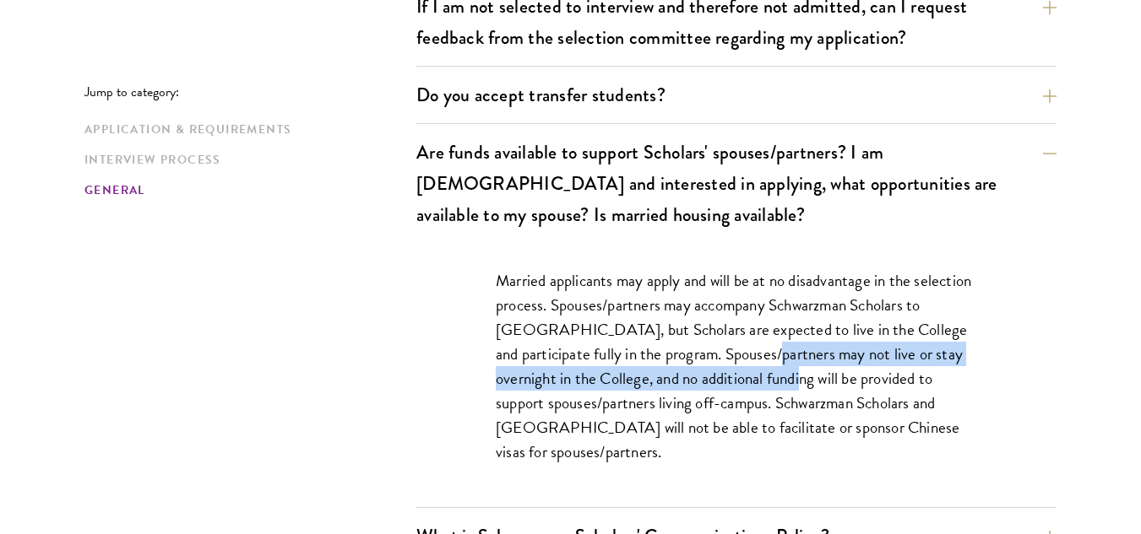
drag, startPoint x: 757, startPoint y: 316, endPoint x: 753, endPoint y: 341, distance: 25.6
click at [753, 341] on p "Married applicants may apply and will be at no disadvantage in the selection pr…" at bounding box center [736, 366] width 481 height 197
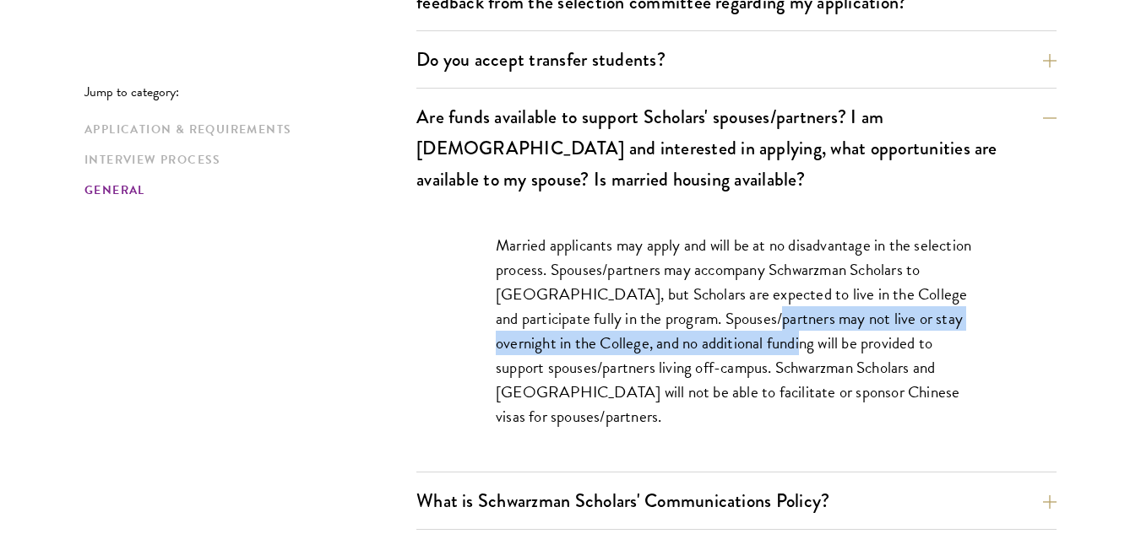
scroll to position [2940, 0]
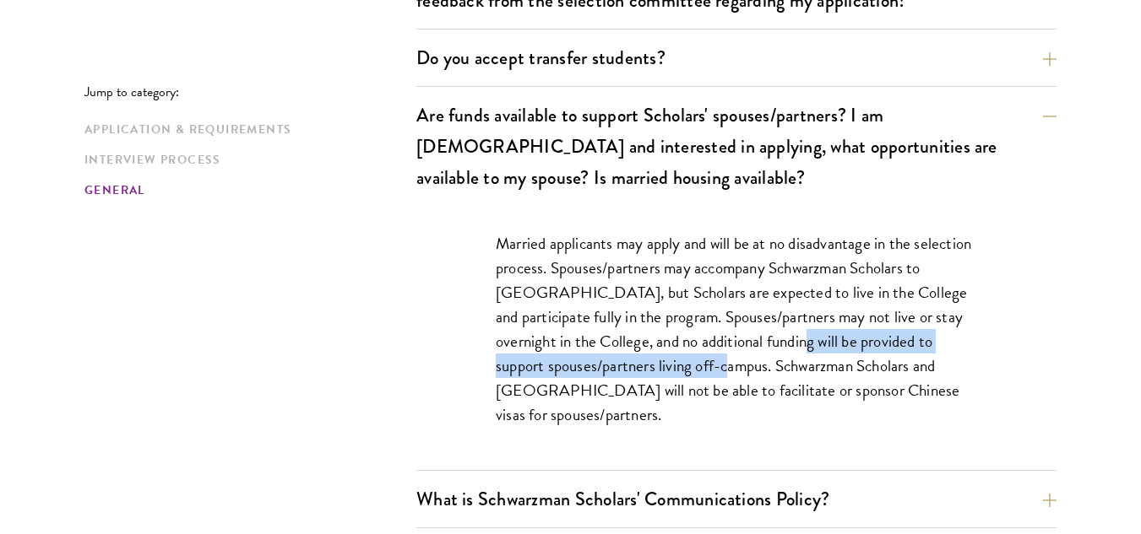
drag, startPoint x: 753, startPoint y: 341, endPoint x: 760, endPoint y: 322, distance: 20.6
click at [760, 322] on p "Married applicants may apply and will be at no disadvantage in the selection pr…" at bounding box center [736, 329] width 481 height 197
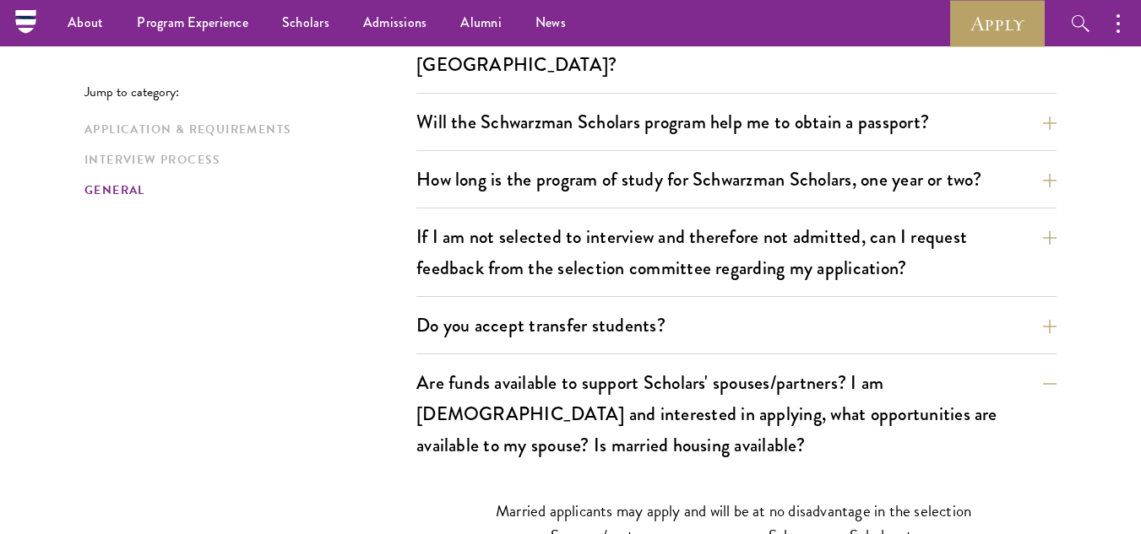
scroll to position [2676, 0]
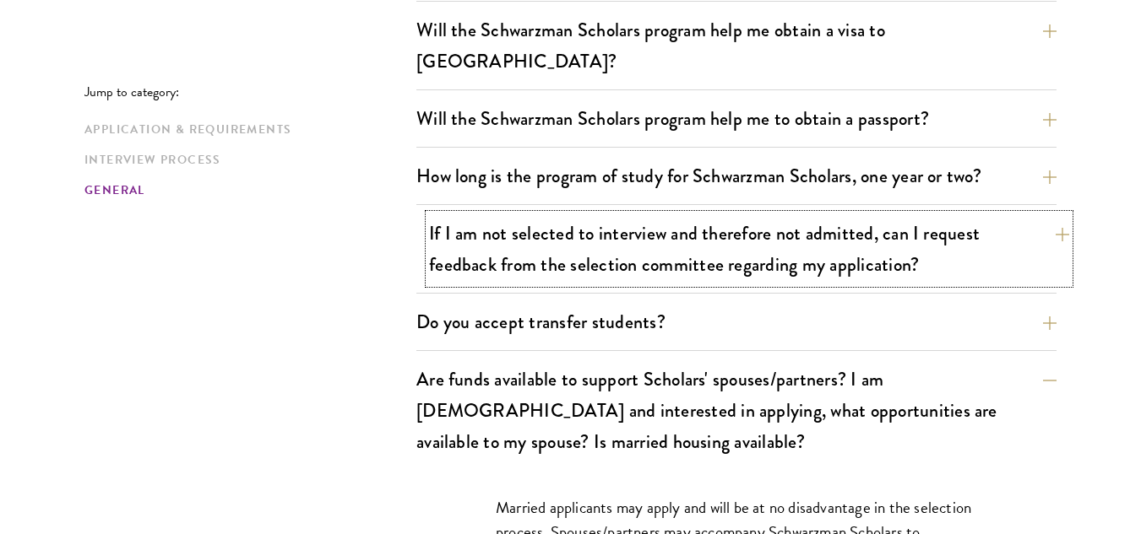
click at [714, 246] on button "If I am not selected to interview and therefore not admitted, can I request fee…" at bounding box center [749, 248] width 640 height 69
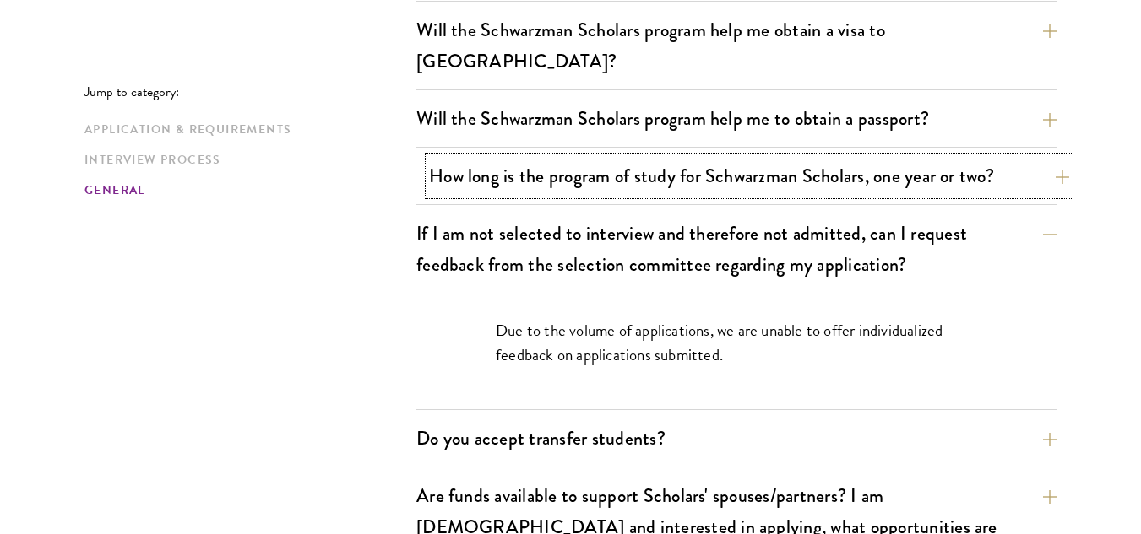
click at [748, 157] on button "How long is the program of study for Schwarzman Scholars, one year or two?" at bounding box center [749, 176] width 640 height 38
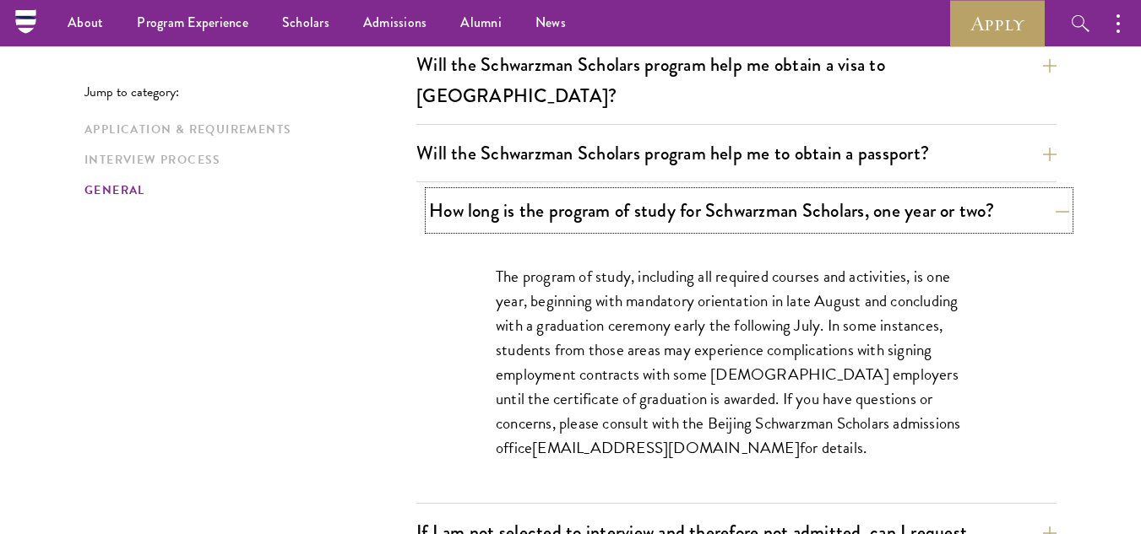
scroll to position [2631, 0]
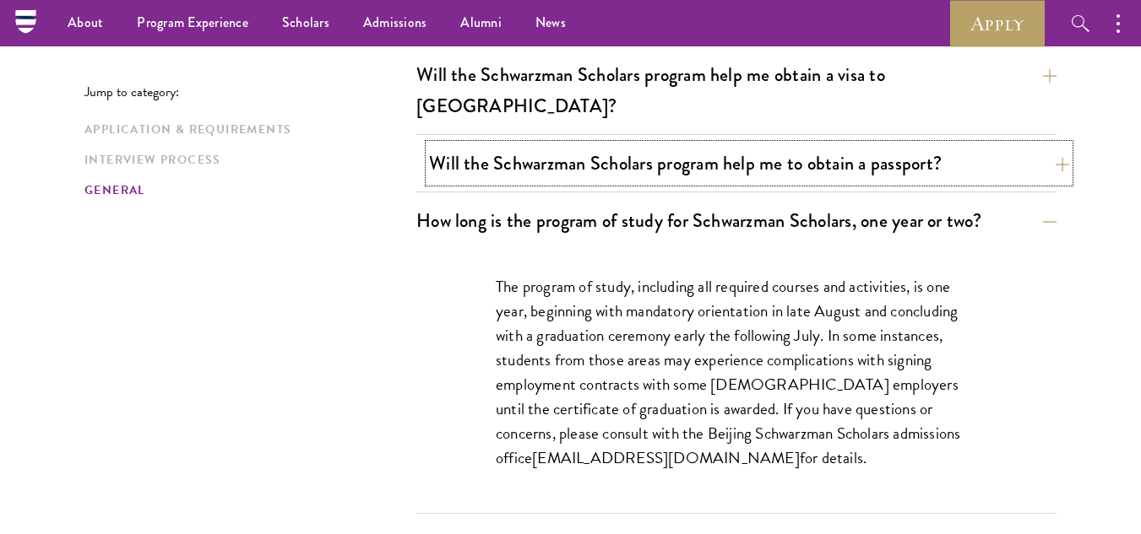
click at [749, 144] on button "Will the Schwarzman Scholars program help me to obtain a passport?" at bounding box center [749, 163] width 640 height 38
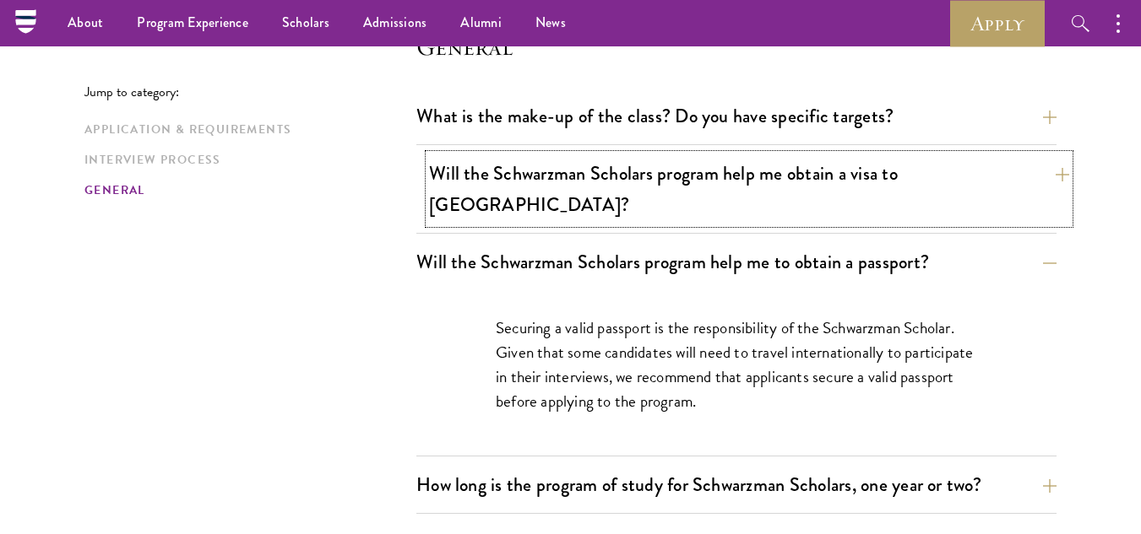
click at [740, 171] on button "Will the Schwarzman Scholars program help me obtain a visa to [GEOGRAPHIC_DATA]?" at bounding box center [749, 189] width 640 height 69
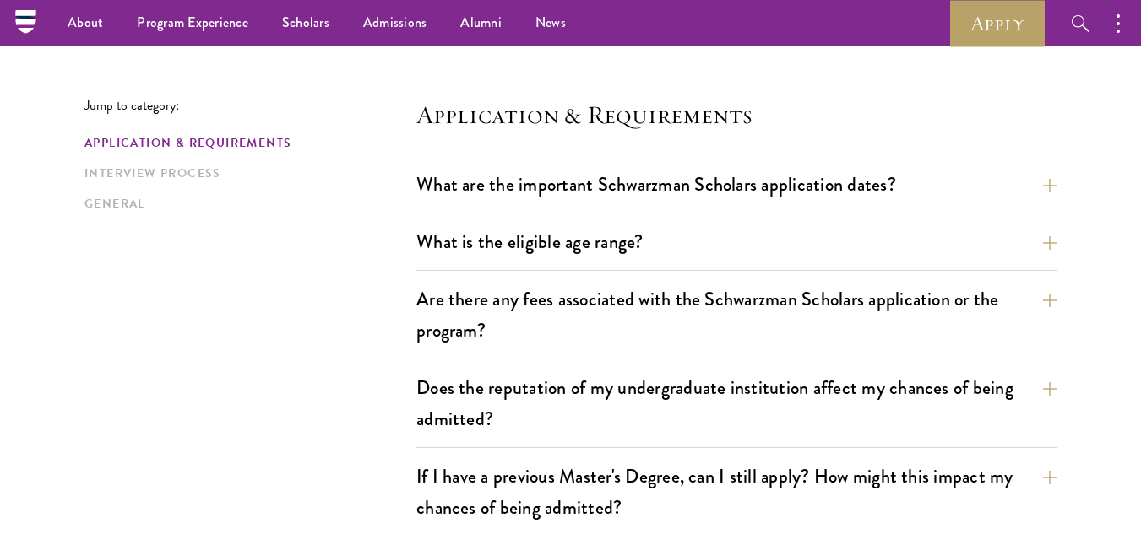
scroll to position [0, 0]
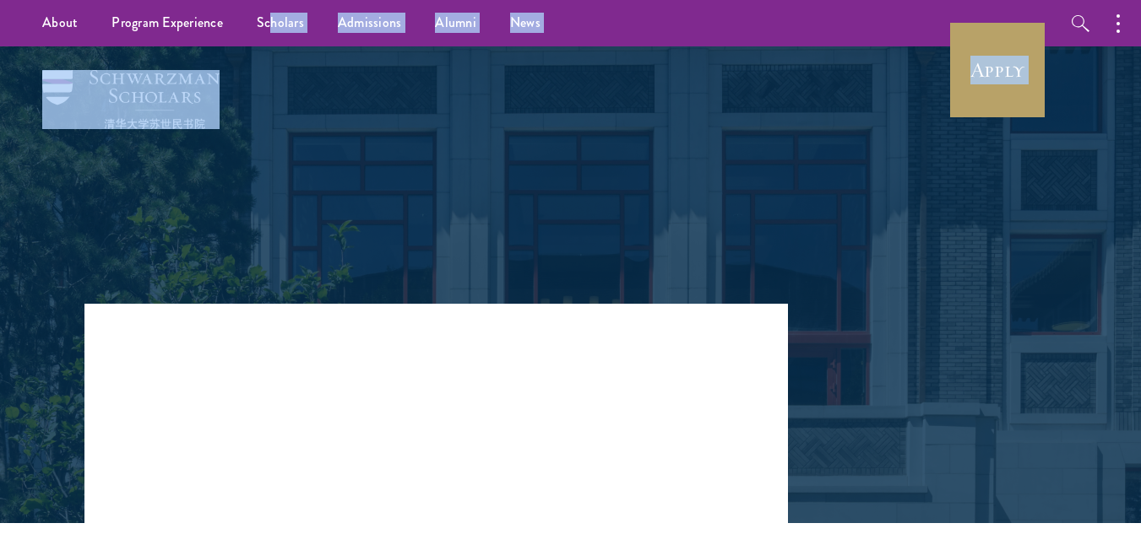
drag, startPoint x: 0, startPoint y: 0, endPoint x: 265, endPoint y: -70, distance: 274.2
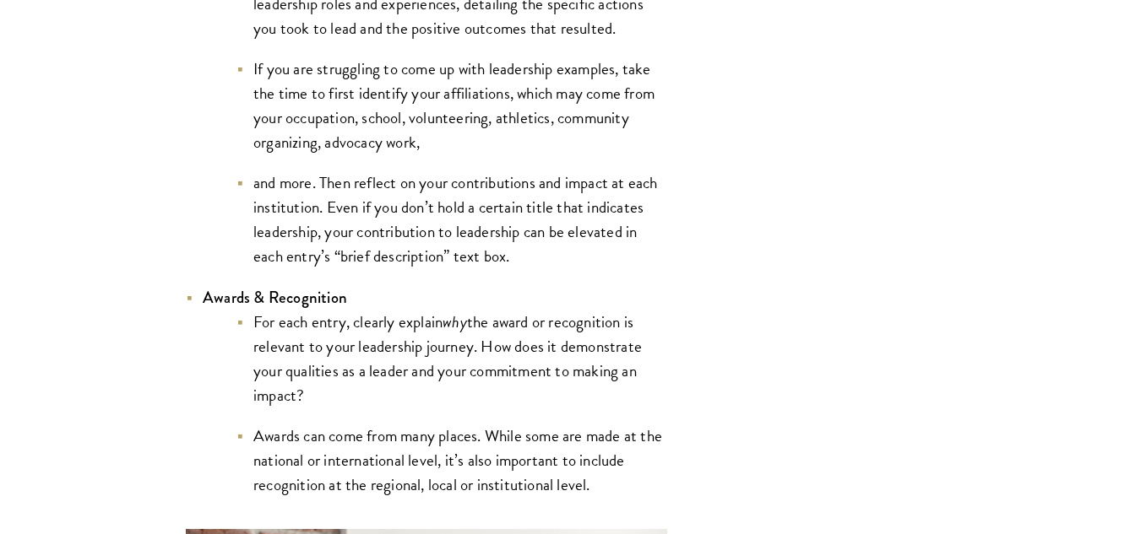
scroll to position [3948, 0]
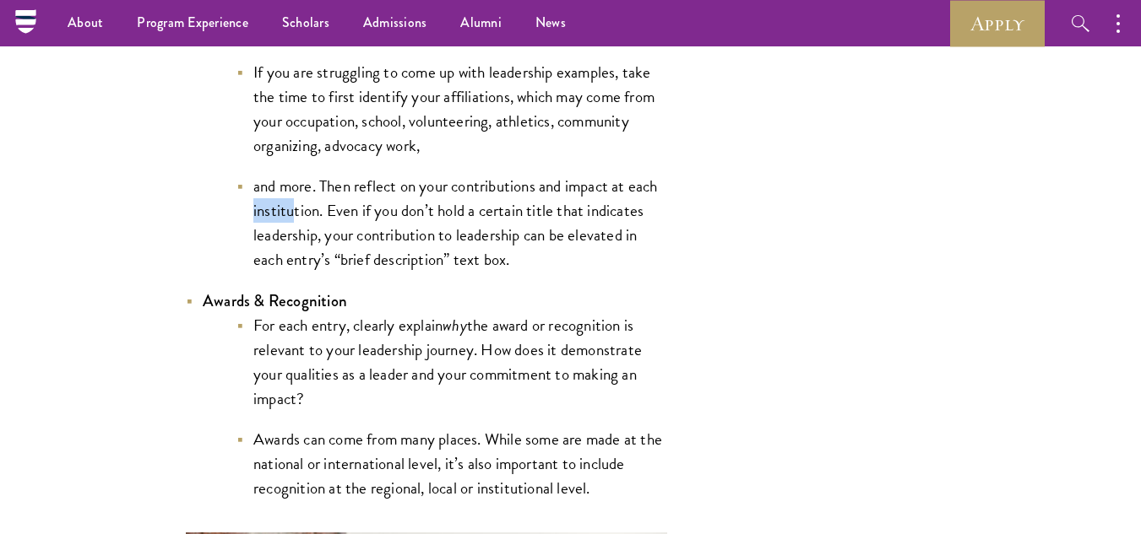
drag, startPoint x: 291, startPoint y: 209, endPoint x: 231, endPoint y: 208, distance: 60.8
click at [231, 208] on ul "Use this section to showcase key leadership experience in your profile. What do…" at bounding box center [435, 39] width 464 height 465
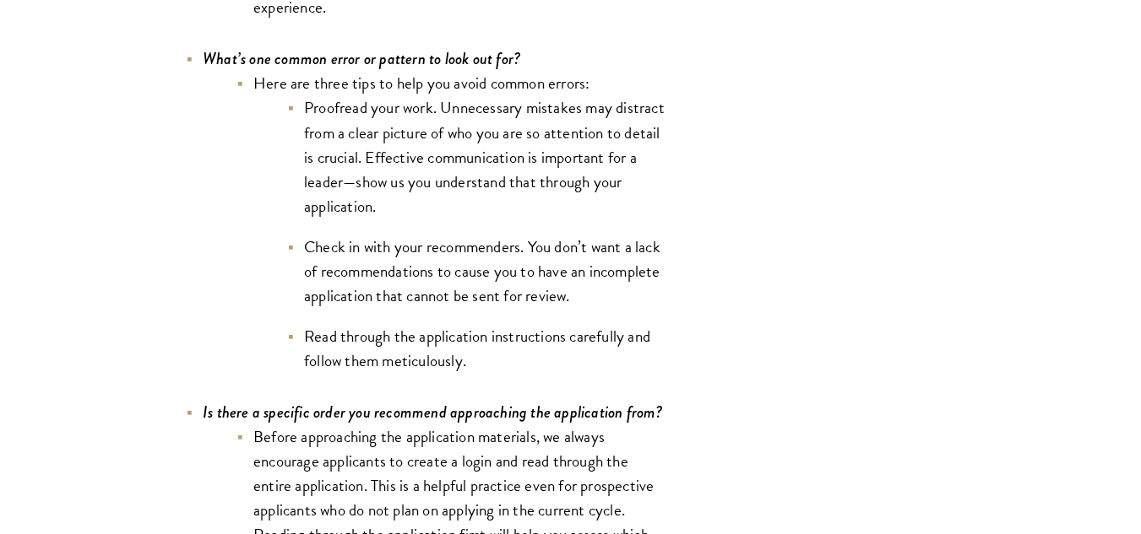
scroll to position [5464, 0]
click at [231, 208] on ul "Here are three tips to help you avoid common errors: Proofread your work. Unnec…" at bounding box center [435, 221] width 464 height 302
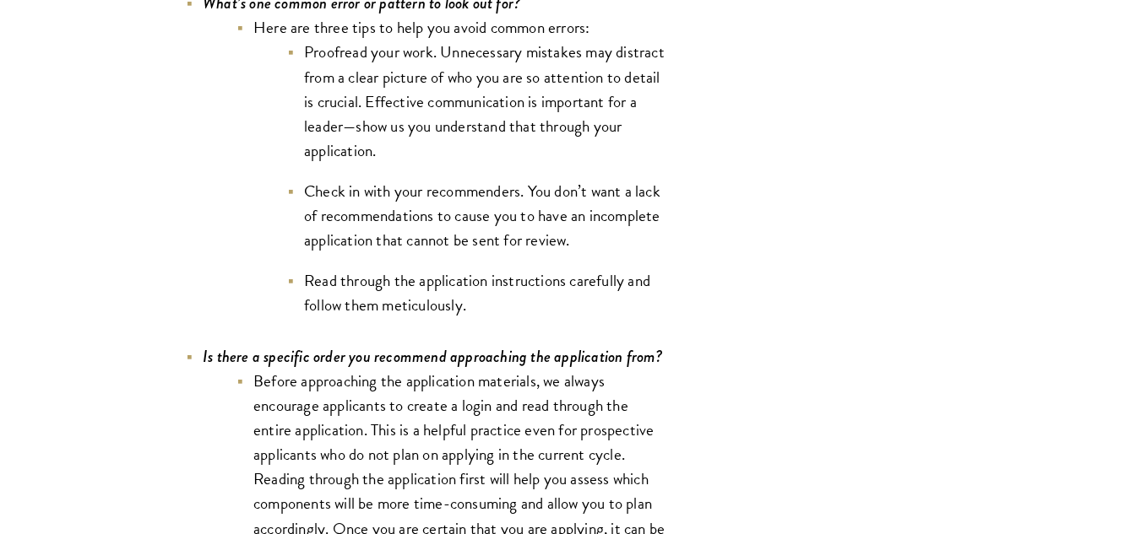
scroll to position [5536, 0]
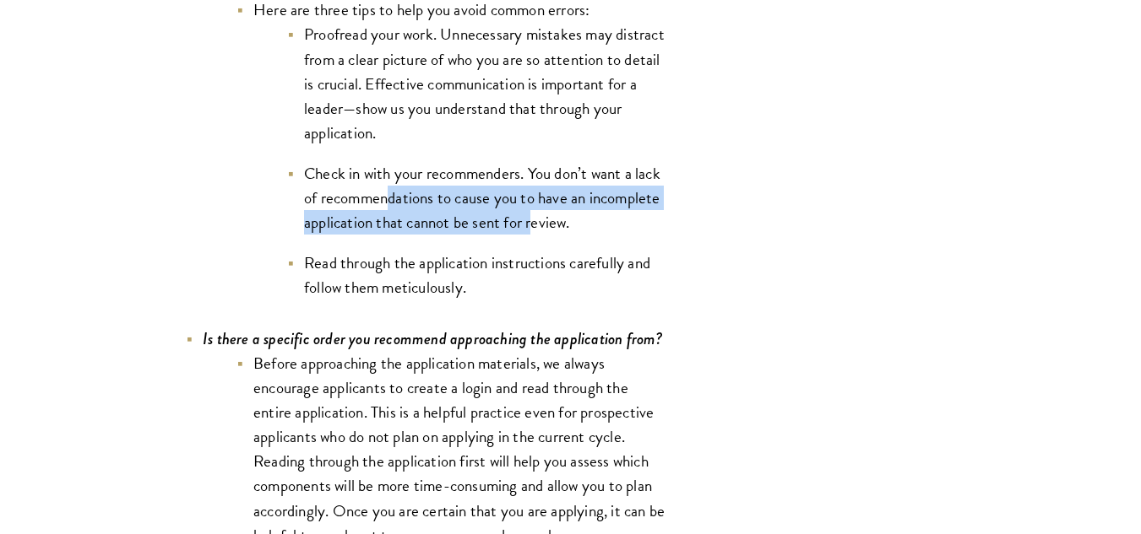
drag, startPoint x: 393, startPoint y: 187, endPoint x: 513, endPoint y: 222, distance: 125.8
click at [513, 222] on li "Check in with your recommenders. You don’t want a lack of recommendations to ca…" at bounding box center [477, 197] width 380 height 73
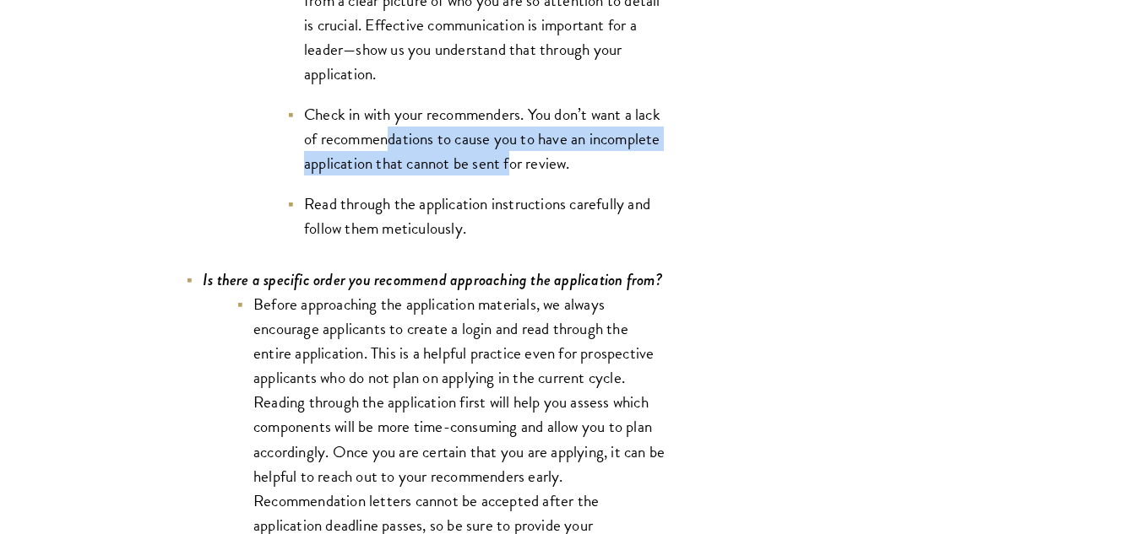
scroll to position [5599, 0]
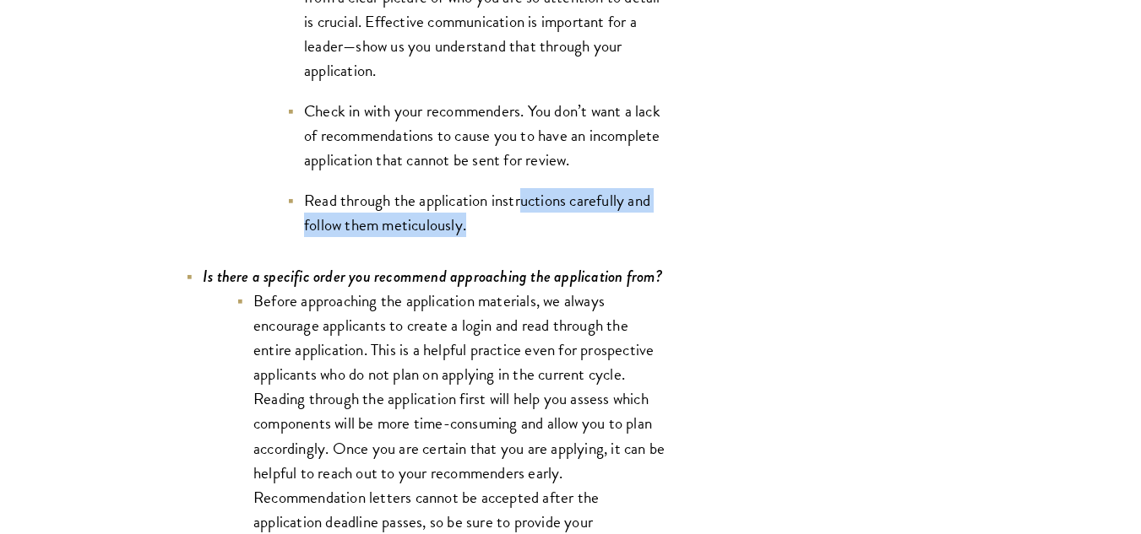
drag, startPoint x: 514, startPoint y: 212, endPoint x: 523, endPoint y: 203, distance: 12.6
click at [523, 203] on li "Read through the application instructions carefully and follow them meticulousl…" at bounding box center [477, 212] width 380 height 49
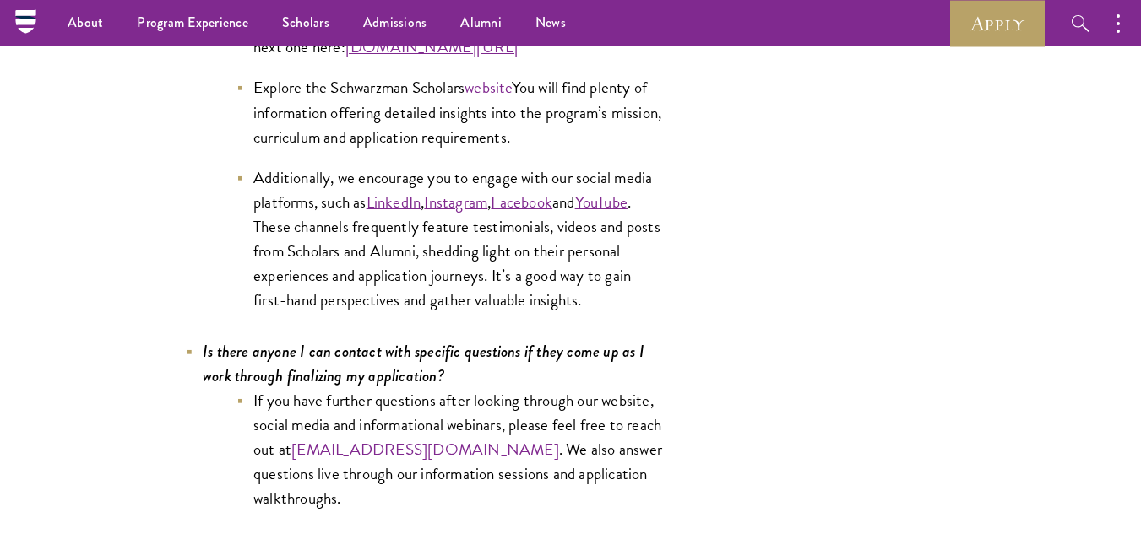
scroll to position [8578, 0]
